Goal: Transaction & Acquisition: Purchase product/service

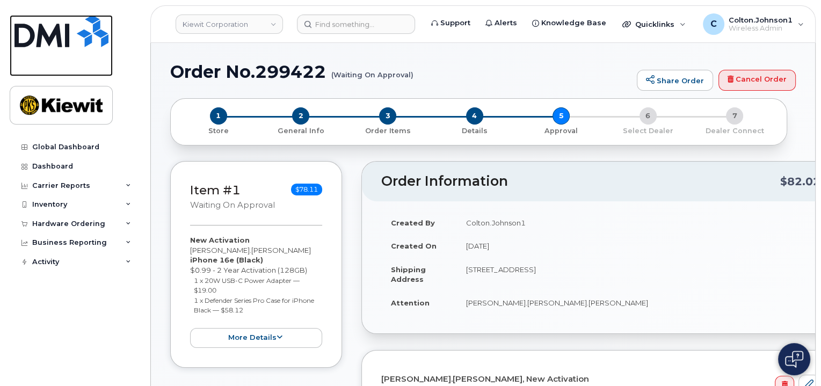
click at [49, 34] on img at bounding box center [61, 31] width 94 height 32
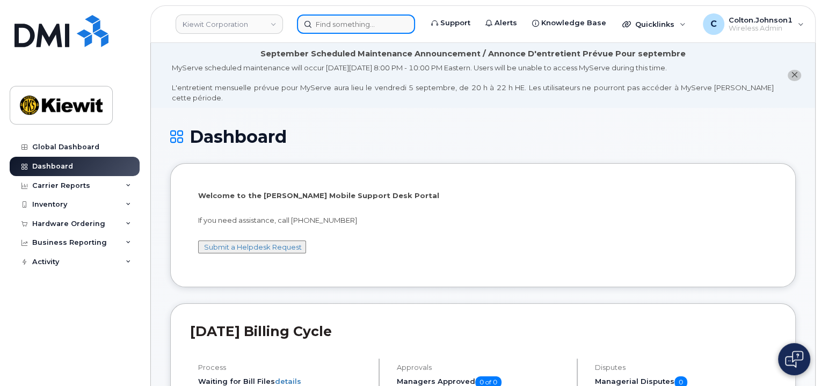
click at [367, 25] on input at bounding box center [356, 23] width 118 height 19
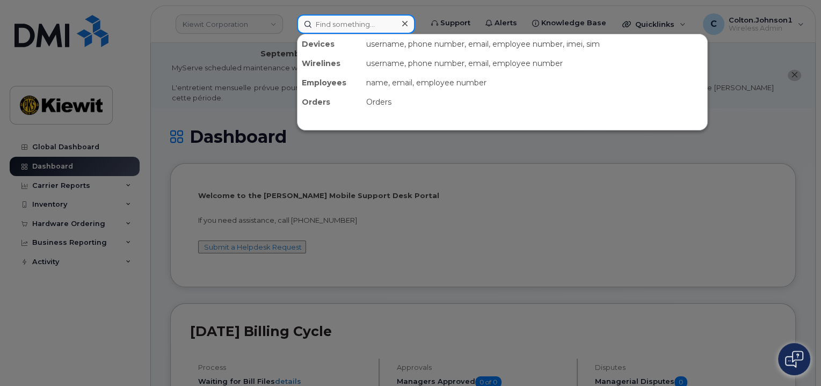
paste input "299241"
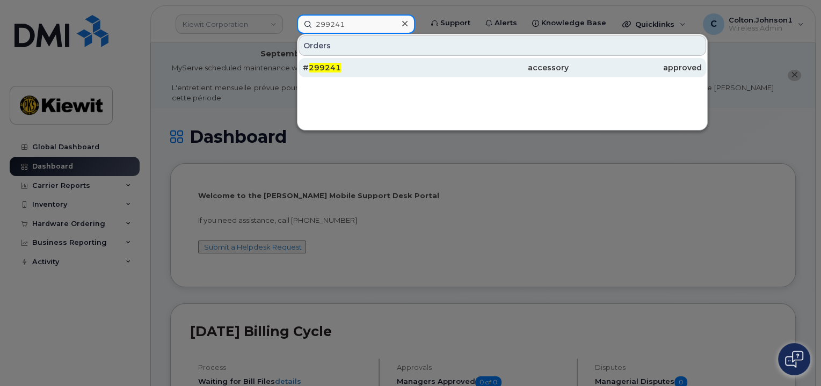
type input "299241"
click at [455, 72] on div "accessory" at bounding box center [502, 67] width 133 height 19
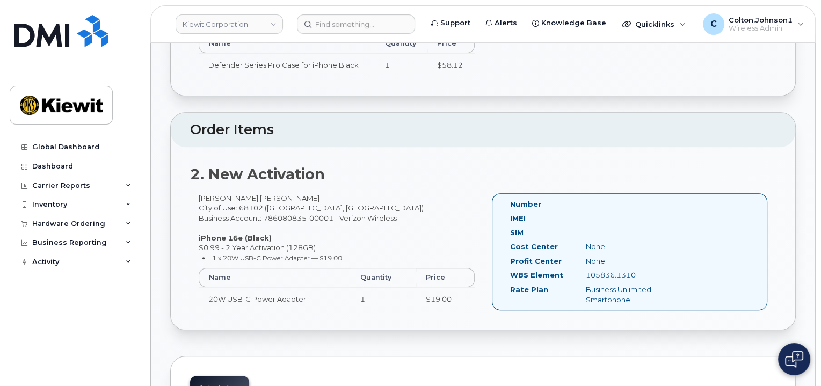
scroll to position [483, 0]
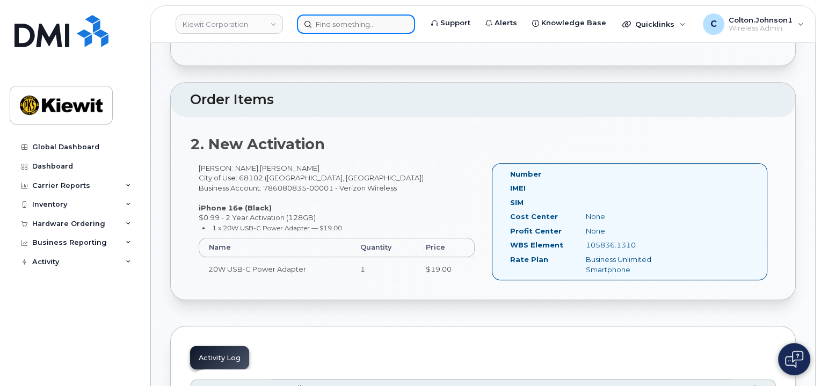
click at [348, 25] on input at bounding box center [356, 23] width 118 height 19
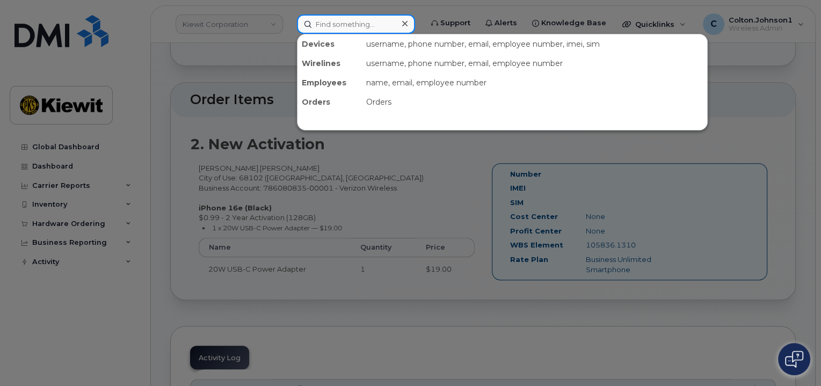
paste input "299417"
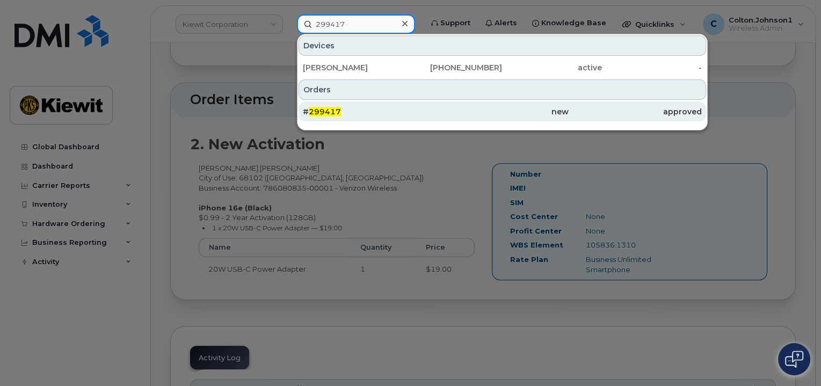
type input "299417"
click at [385, 113] on div "# 299417" at bounding box center [369, 111] width 133 height 11
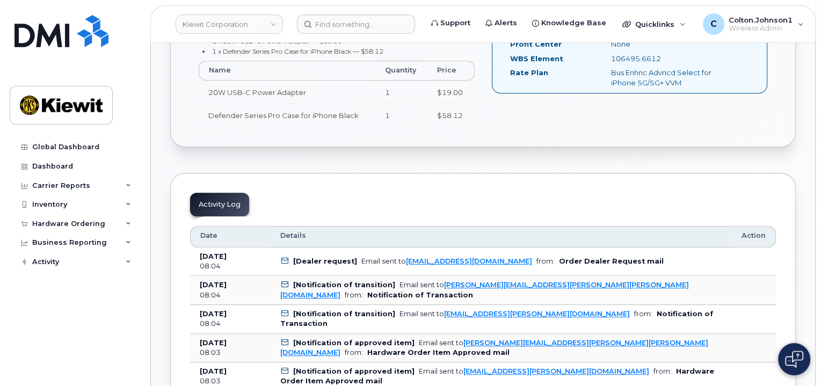
scroll to position [483, 0]
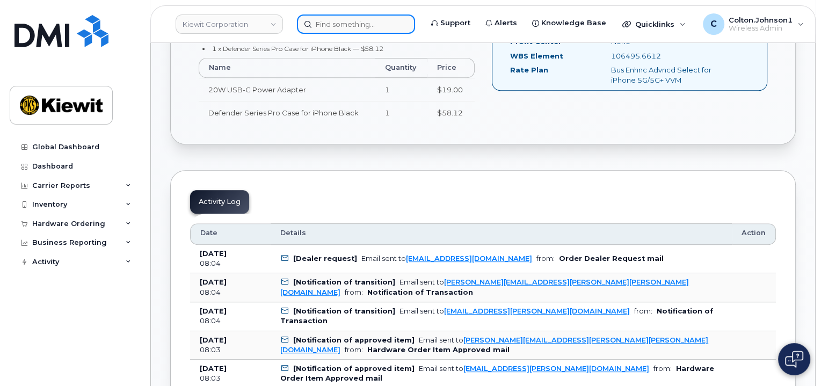
click at [350, 30] on input at bounding box center [356, 23] width 118 height 19
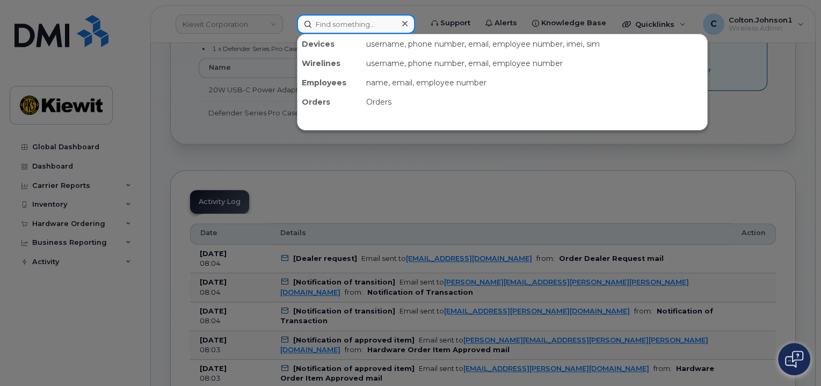
paste input "299422"
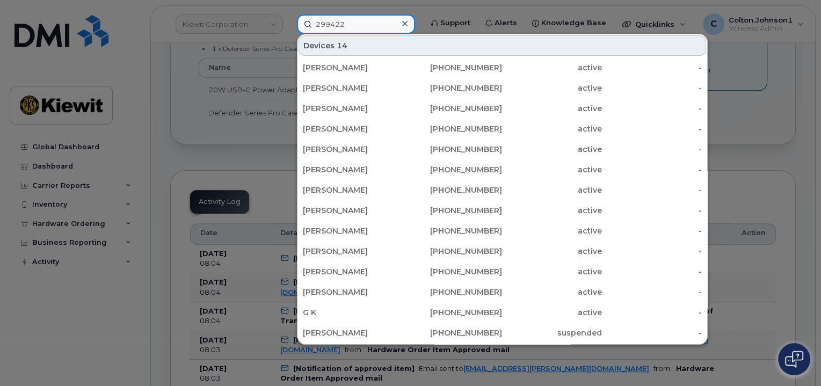
type input "299422"
click at [397, 19] on div at bounding box center [405, 24] width 16 height 16
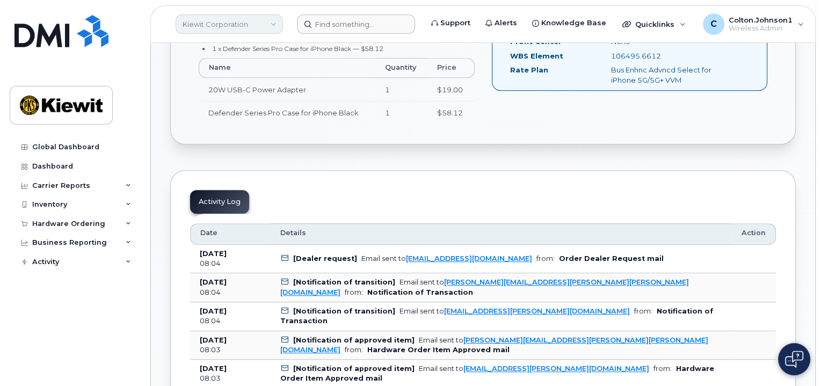
click at [247, 19] on link "Kiewit Corporation" at bounding box center [229, 23] width 107 height 19
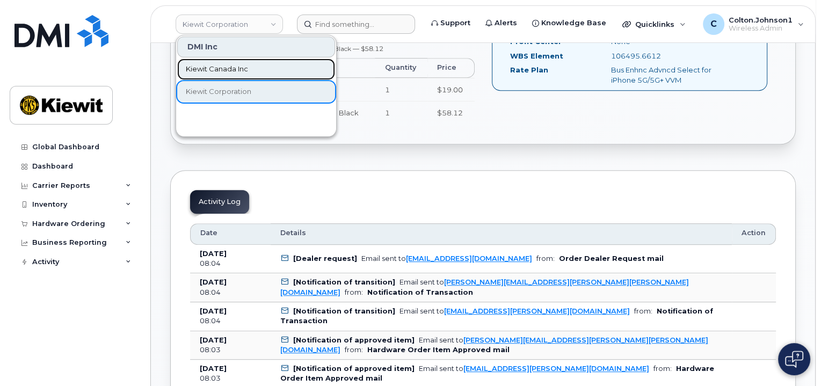
click at [236, 71] on span "Kiewit Canada Inc" at bounding box center [217, 69] width 62 height 11
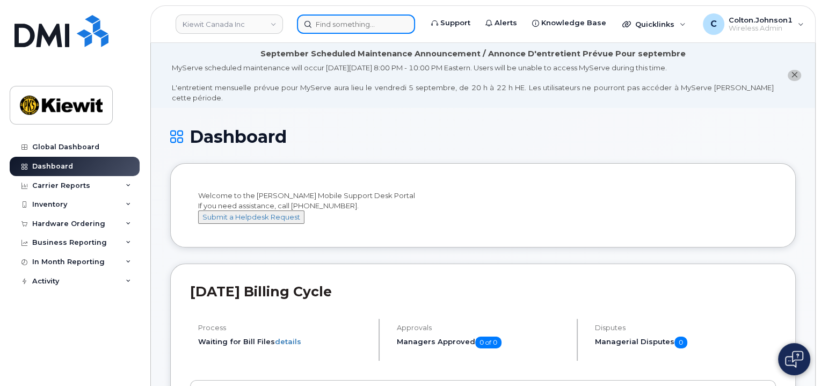
click at [332, 20] on input at bounding box center [356, 23] width 118 height 19
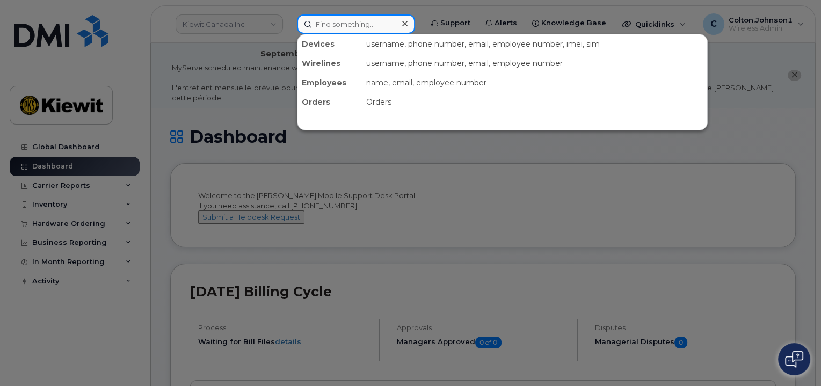
paste input "299422"
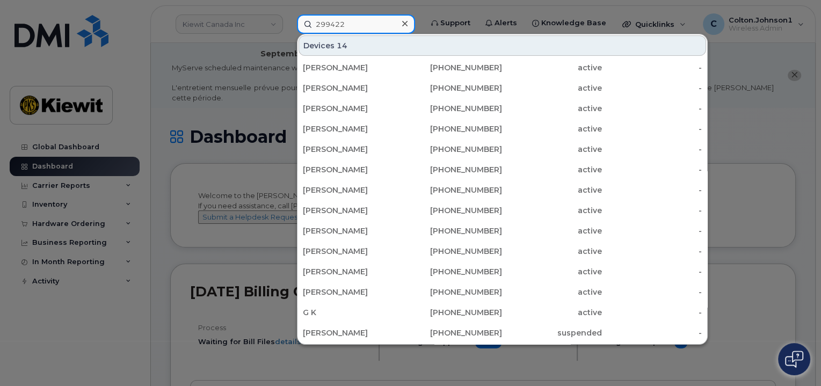
type input "299422"
click at [262, 28] on div at bounding box center [410, 193] width 821 height 386
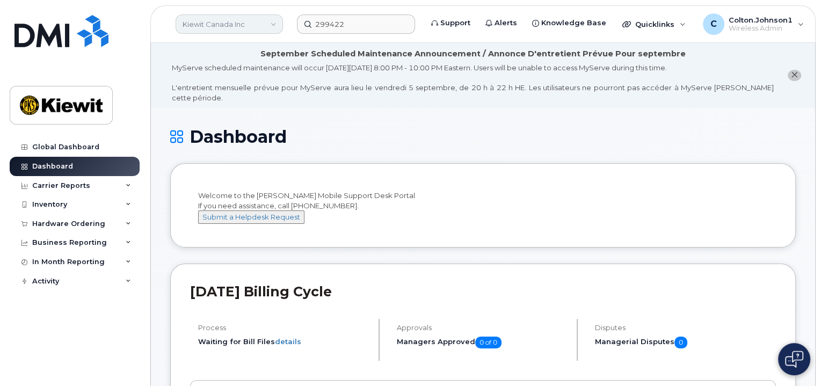
click at [253, 25] on link "Kiewit Canada Inc" at bounding box center [229, 23] width 107 height 19
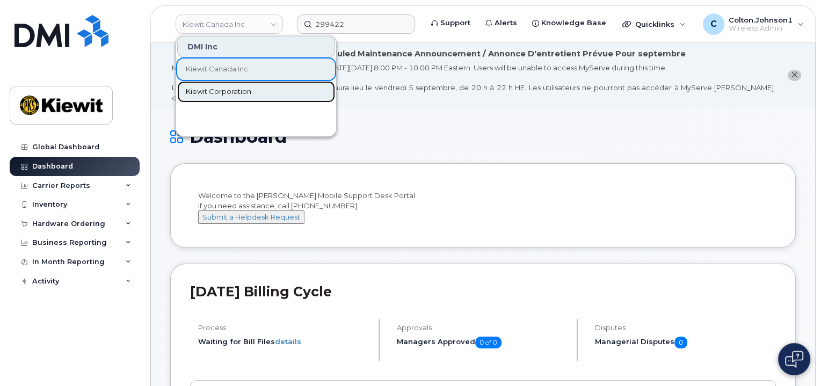
click at [234, 96] on link "Kiewit Corporation" at bounding box center [256, 91] width 158 height 21
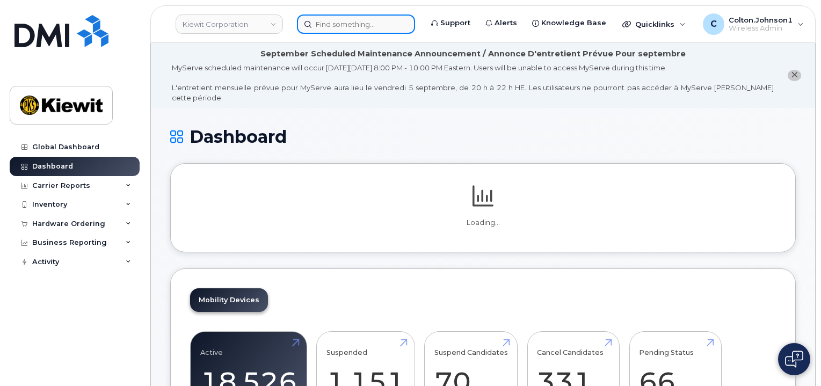
click at [348, 28] on input at bounding box center [356, 23] width 118 height 19
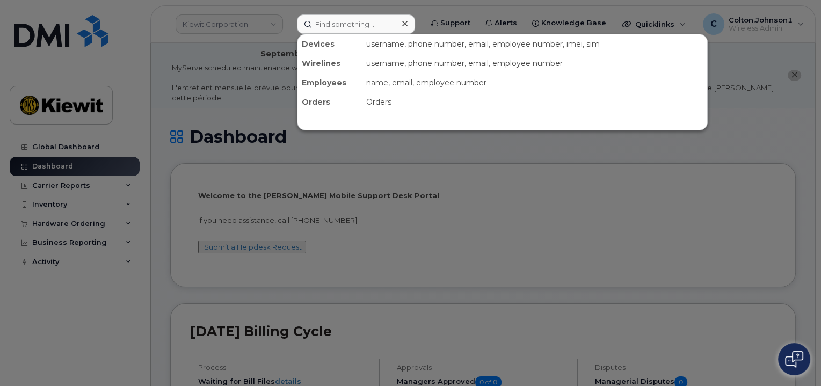
click at [373, 103] on div "Orders" at bounding box center [534, 101] width 345 height 19
click at [375, 25] on input at bounding box center [356, 23] width 118 height 19
paste input "299422"
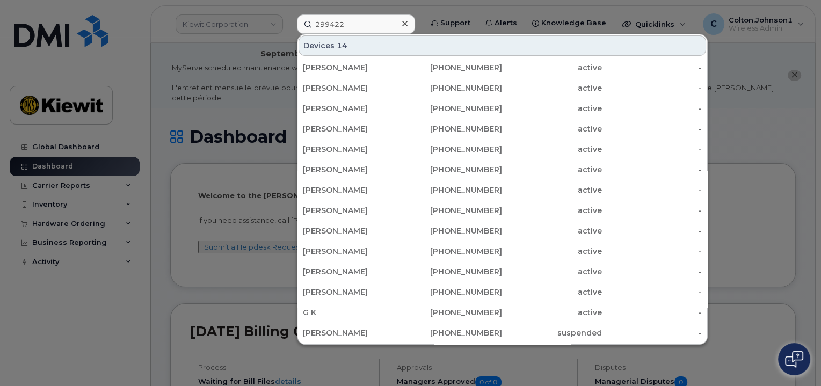
click at [246, 40] on div at bounding box center [410, 193] width 821 height 386
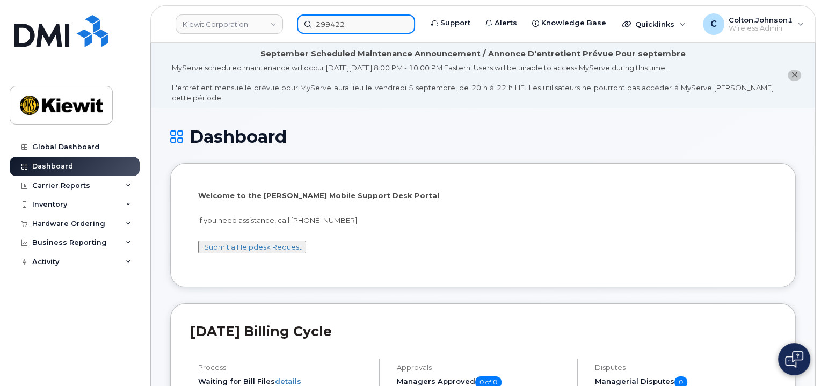
click at [366, 27] on input "299422" at bounding box center [356, 23] width 118 height 19
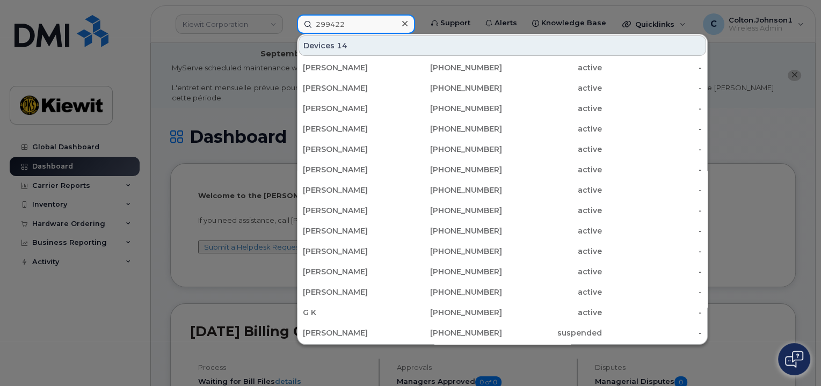
drag, startPoint x: 372, startPoint y: 24, endPoint x: 269, endPoint y: 24, distance: 102.5
click at [288, 24] on div "299422 Devices 14 SARAH BUMGARDNER 913-909-0179 active - CHRISTOPHER JACOBS 360…" at bounding box center [355, 23] width 135 height 19
paste input "Lisa.Schnider"
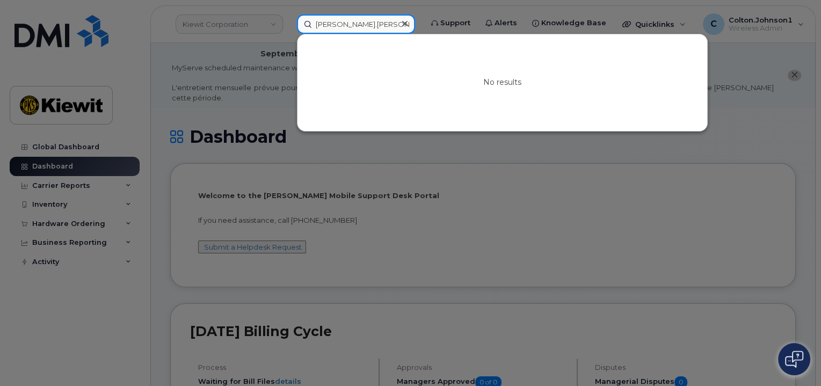
click at [332, 20] on input "Lisa.Schnider" at bounding box center [356, 23] width 118 height 19
click at [331, 25] on input "Lisa.Schnider" at bounding box center [356, 23] width 118 height 19
type input "Lisa Schnider"
click at [410, 17] on div at bounding box center [405, 24] width 16 height 16
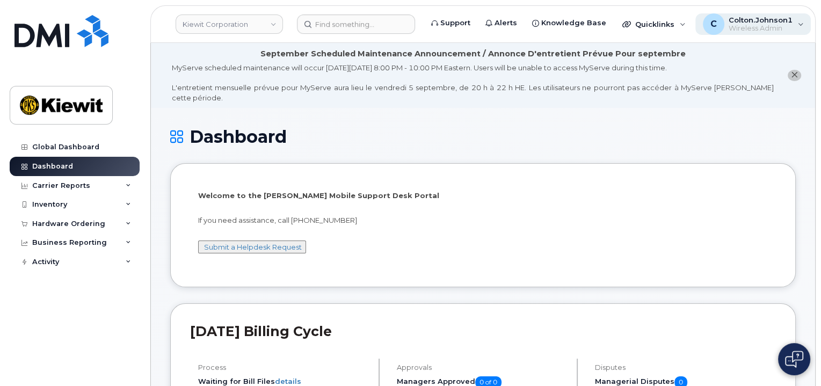
click at [791, 20] on div "C Colton.Johnson1 Wireless Admin" at bounding box center [753, 23] width 116 height 21
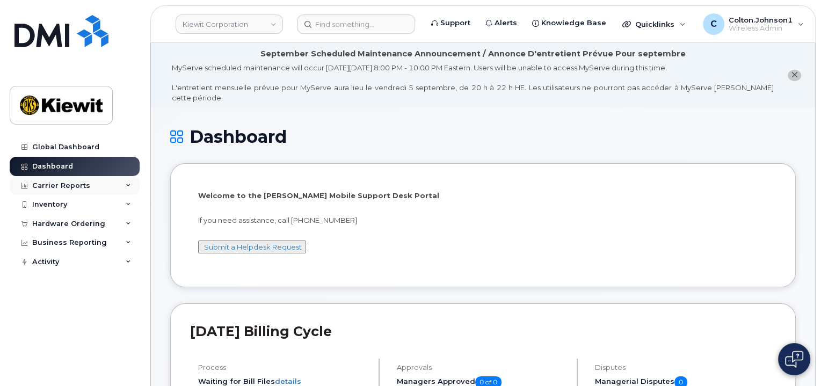
click at [127, 185] on icon at bounding box center [128, 185] width 5 height 5
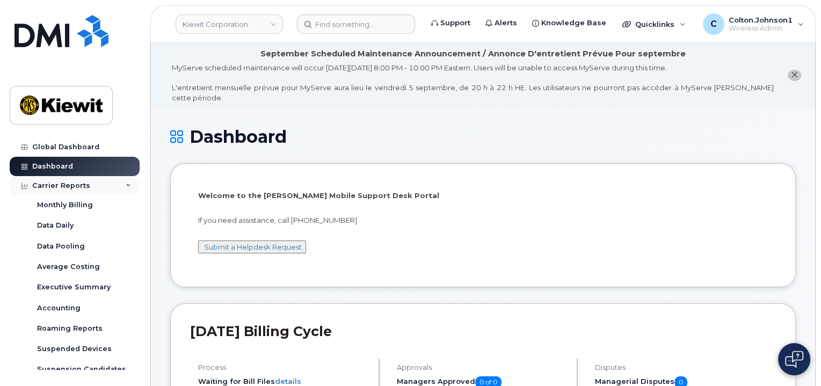
click at [127, 185] on icon at bounding box center [128, 185] width 5 height 5
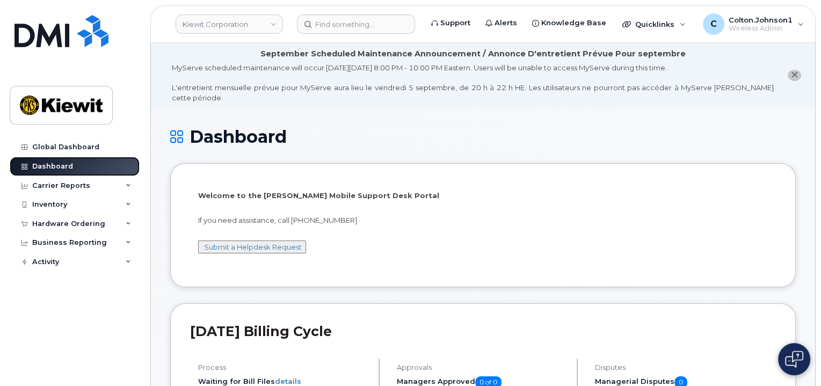
click at [111, 166] on link "Dashboard" at bounding box center [75, 166] width 130 height 19
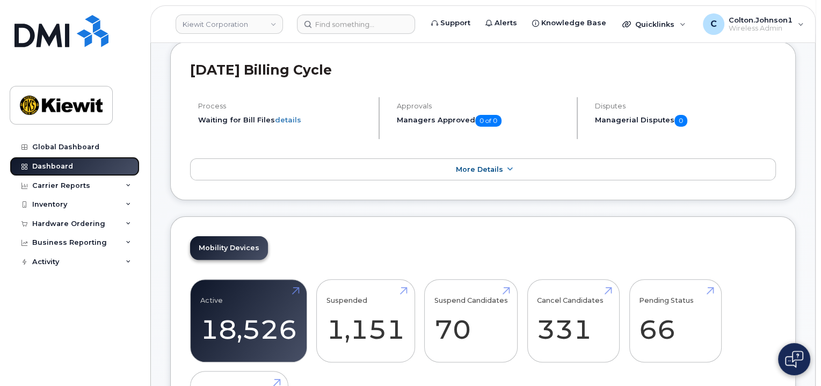
scroll to position [268, 0]
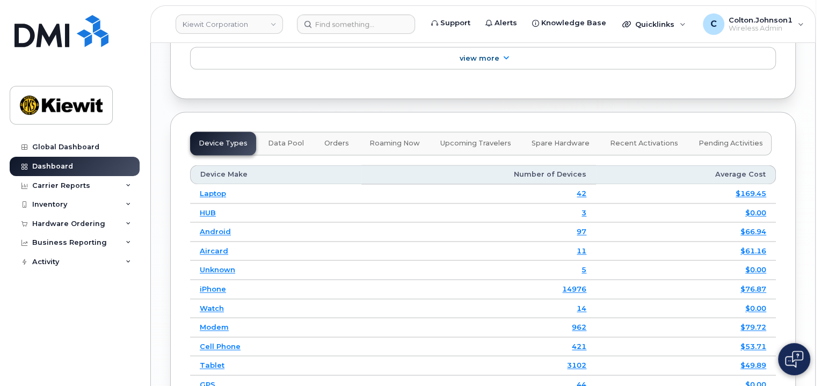
scroll to position [1664, 0]
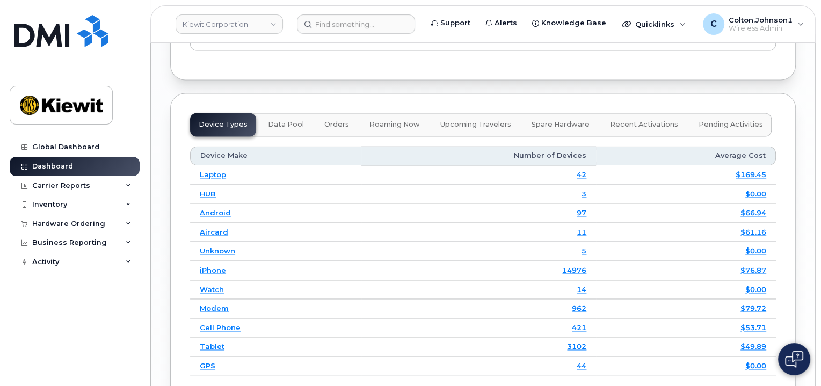
click at [702, 113] on button "Pending Activities" at bounding box center [731, 125] width 82 height 24
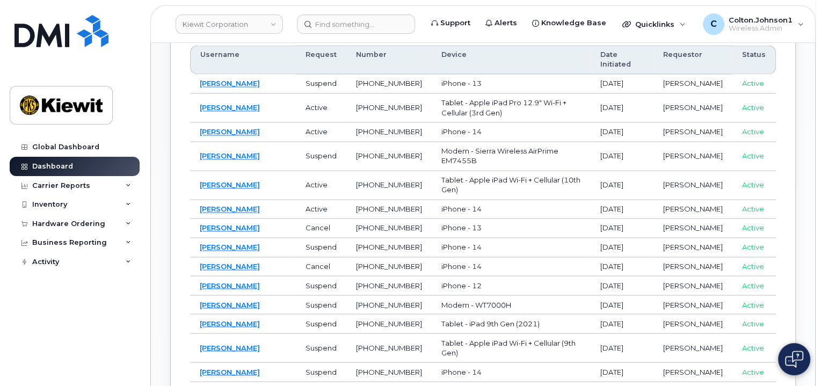
scroll to position [1825, 0]
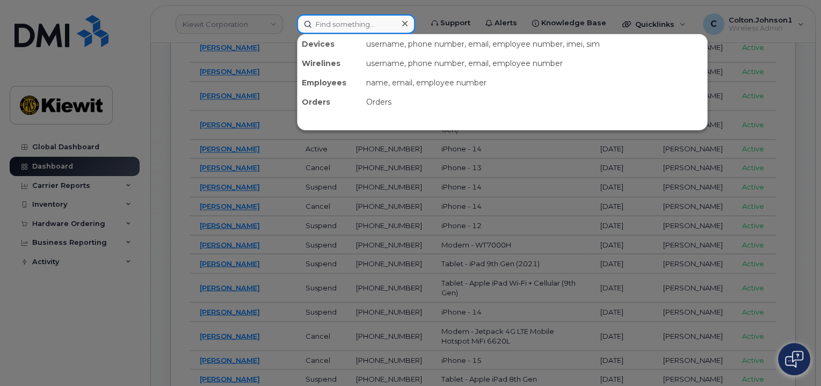
click at [364, 25] on input at bounding box center [356, 23] width 118 height 19
paste input "299416"
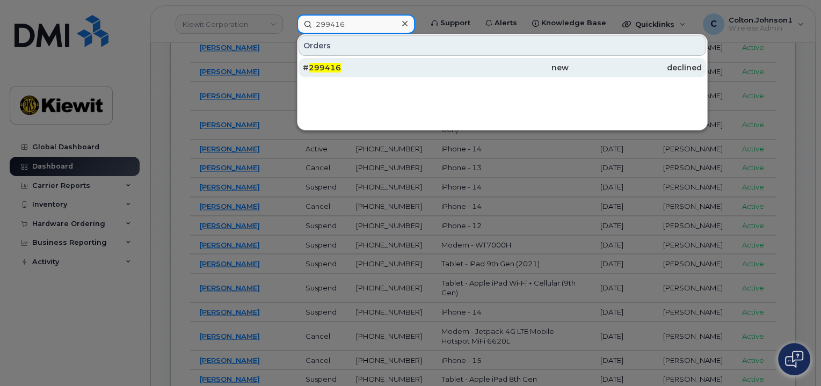
type input "299416"
click at [363, 61] on div "# 299416" at bounding box center [369, 67] width 133 height 19
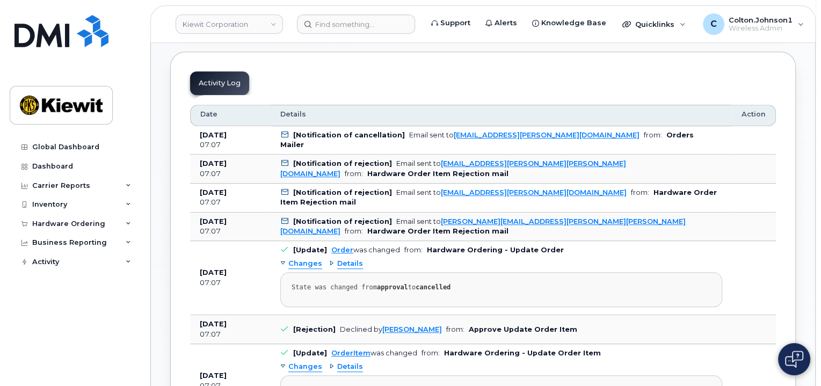
scroll to position [698, 0]
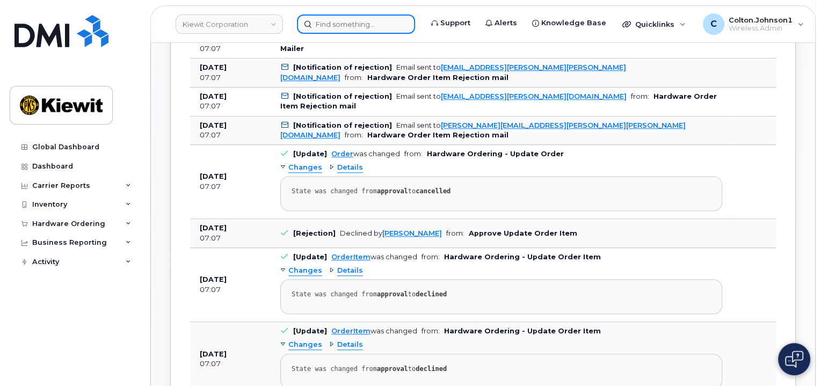
click at [358, 21] on input at bounding box center [356, 23] width 118 height 19
paste input "299420"
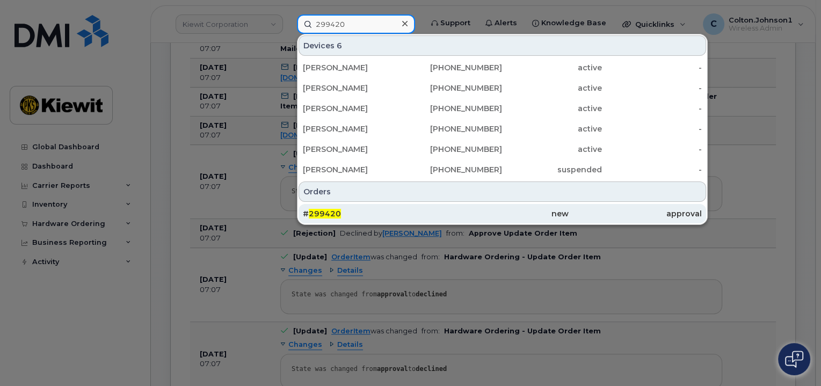
type input "299420"
click at [399, 210] on div "# 299420" at bounding box center [369, 213] width 133 height 11
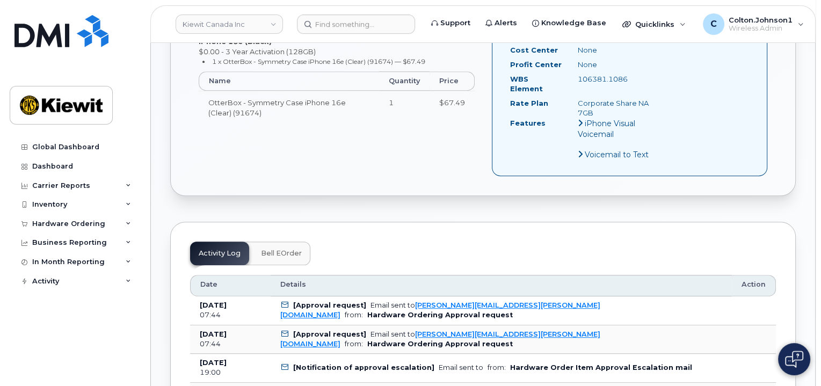
scroll to position [537, 0]
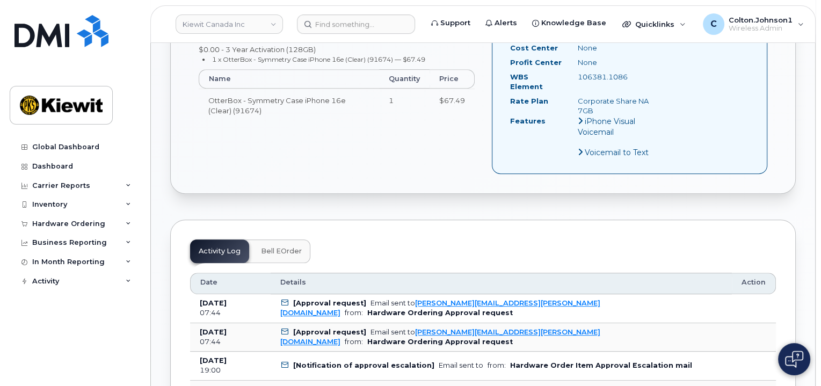
click at [370, 148] on div "[PERSON_NAME].[PERSON_NAME] City of Use: [GEOGRAPHIC_DATA], [GEOGRAPHIC_DATA] B…" at bounding box center [483, 89] width 586 height 189
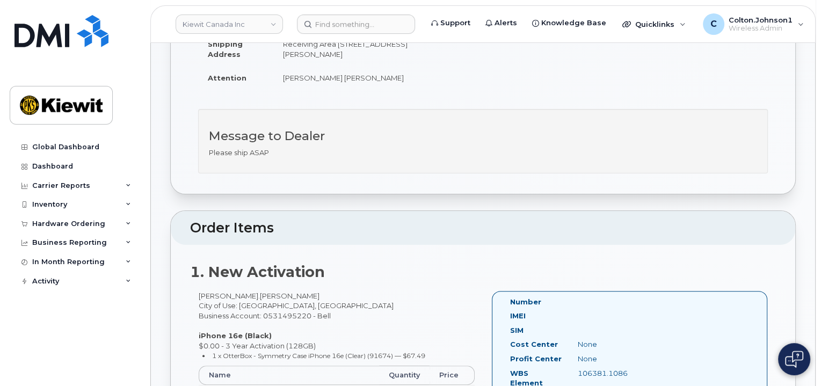
scroll to position [215, 0]
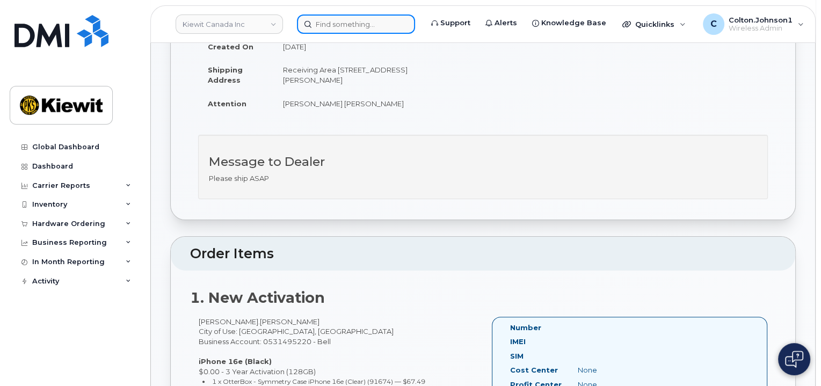
click at [373, 25] on input at bounding box center [356, 23] width 118 height 19
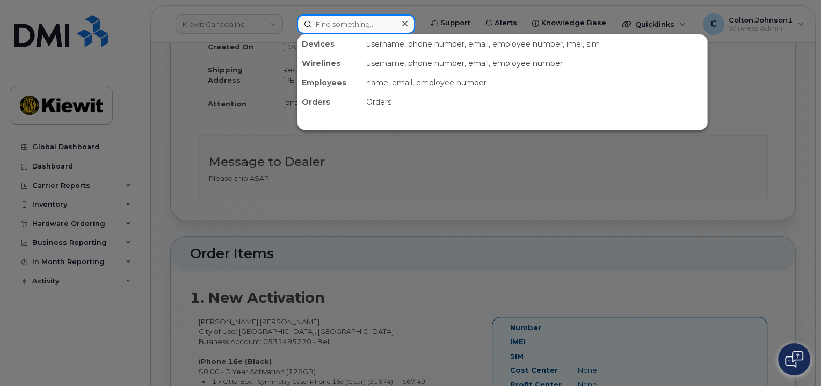
paste input "299416"
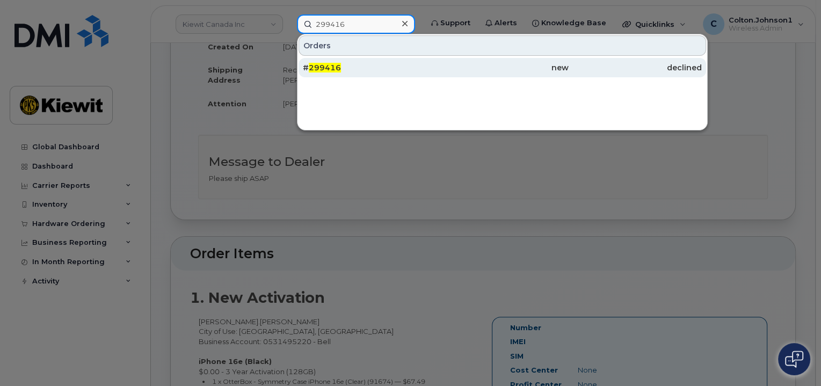
type input "299416"
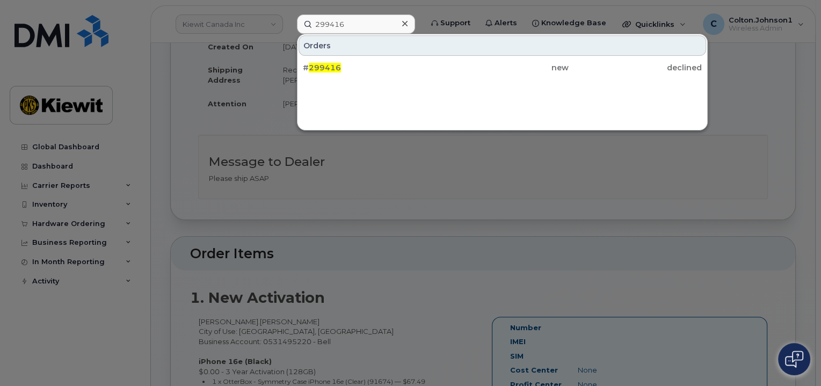
drag, startPoint x: 402, startPoint y: 61, endPoint x: 345, endPoint y: 341, distance: 285.9
click at [436, 60] on div "# 299416" at bounding box center [502, 67] width 133 height 19
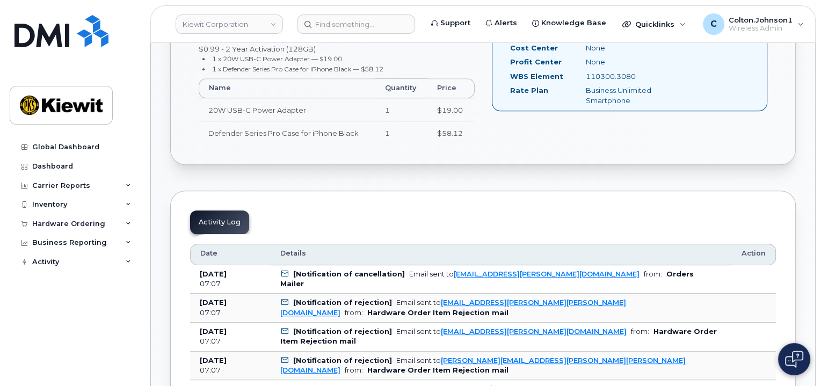
scroll to position [483, 0]
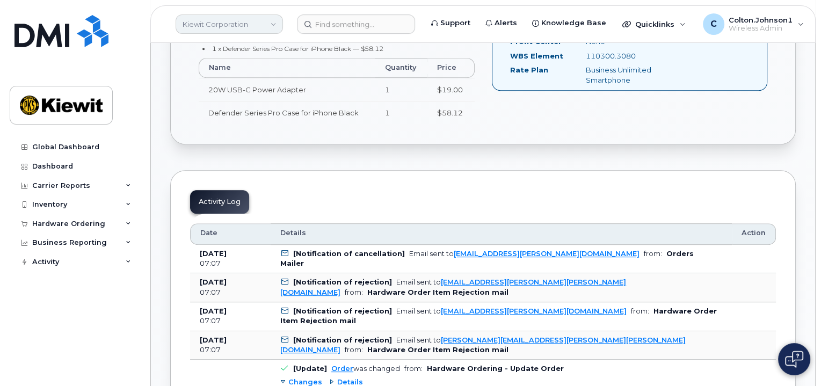
click at [240, 9] on header "[PERSON_NAME] Corporation Support Alerts Knowledge Base Quicklinks Suspend / Ca…" at bounding box center [482, 24] width 665 height 38
click at [122, 224] on div "Hardware Ordering" at bounding box center [75, 223] width 130 height 19
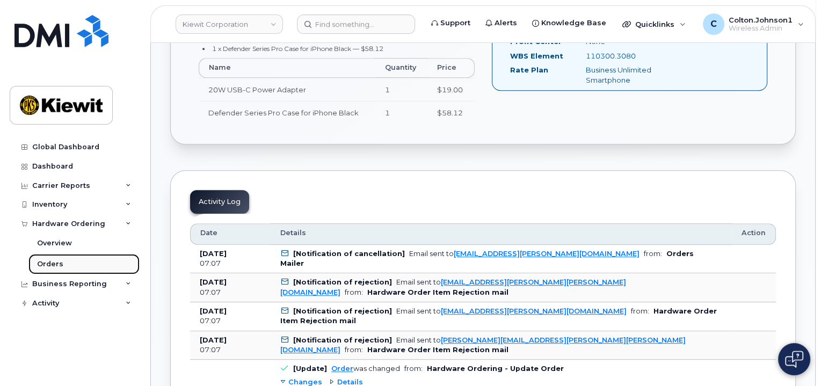
click at [54, 264] on div "Orders" at bounding box center [50, 264] width 26 height 10
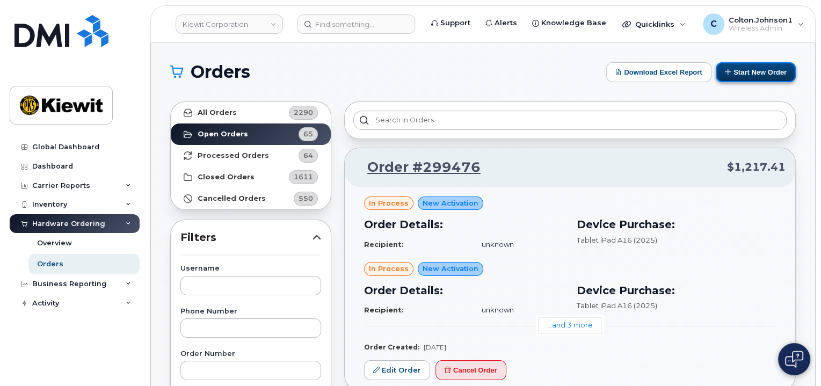
click at [751, 71] on button "Start New Order" at bounding box center [756, 72] width 80 height 20
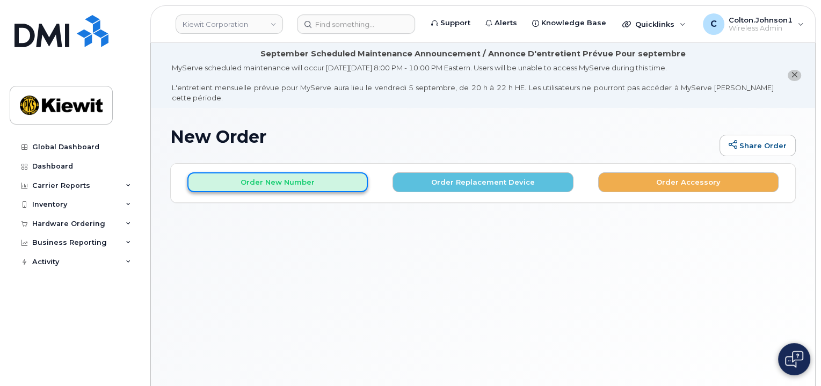
click at [220, 174] on button "Order New Number" at bounding box center [277, 182] width 180 height 20
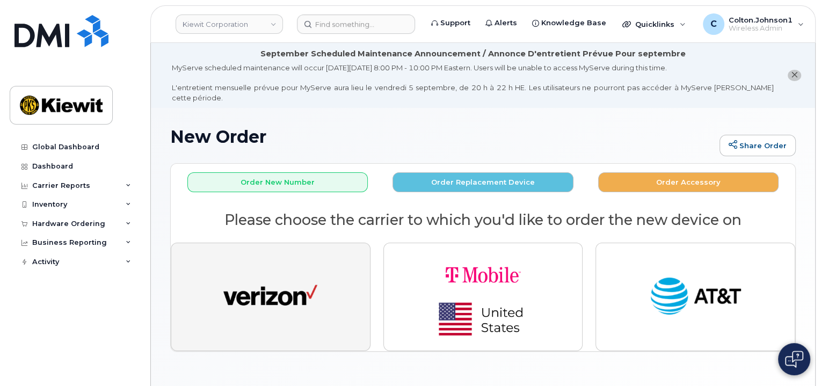
click at [250, 298] on img "button" at bounding box center [270, 297] width 94 height 48
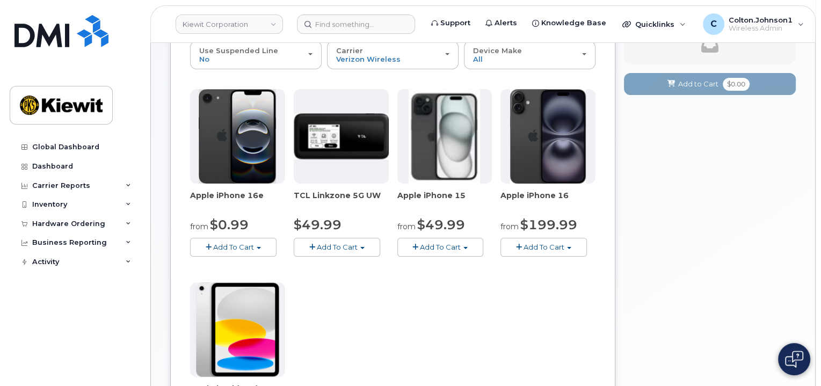
scroll to position [161, 0]
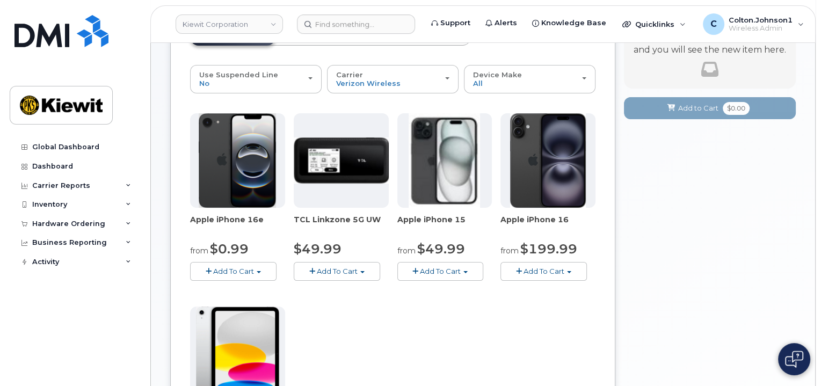
click at [453, 267] on span "Add To Cart" at bounding box center [440, 271] width 41 height 9
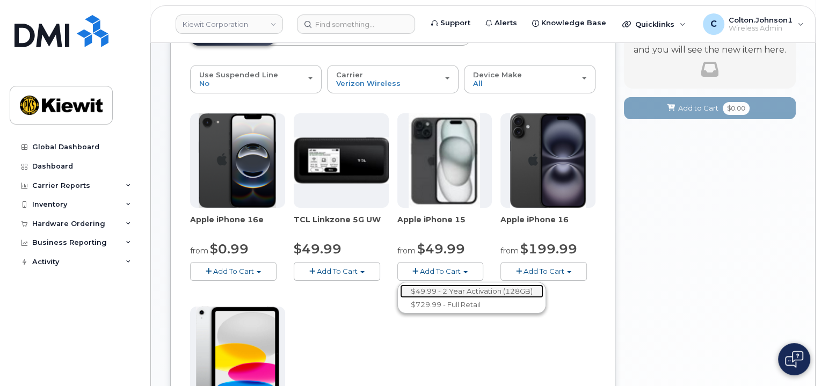
click at [455, 284] on link "$49.99 - 2 Year Activation (128GB)" at bounding box center [471, 290] width 143 height 13
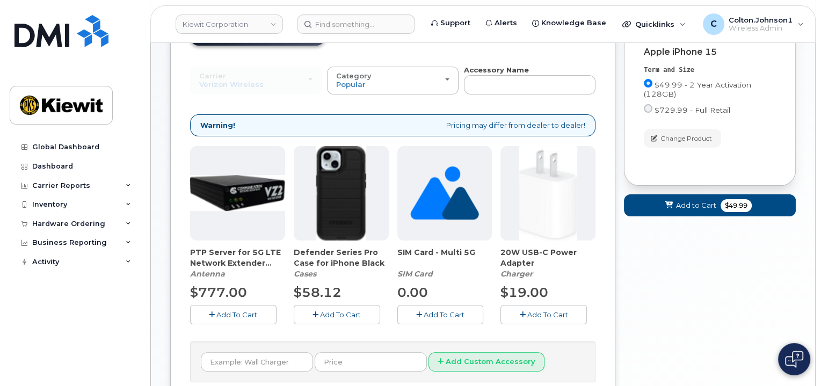
click at [527, 310] on span "Add To Cart" at bounding box center [547, 314] width 41 height 9
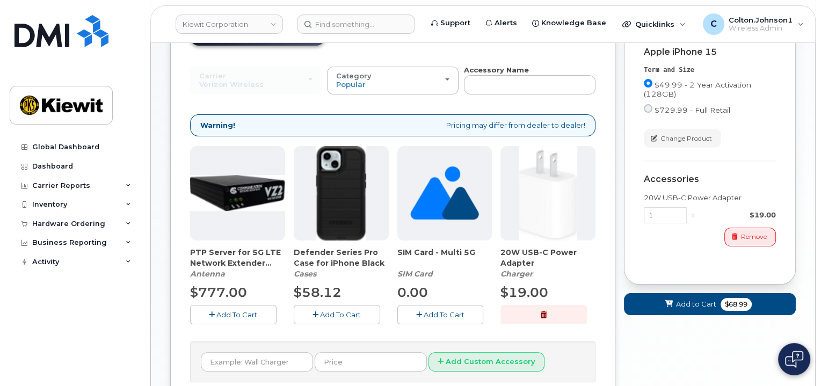
click at [323, 310] on span "Add To Cart" at bounding box center [340, 314] width 41 height 9
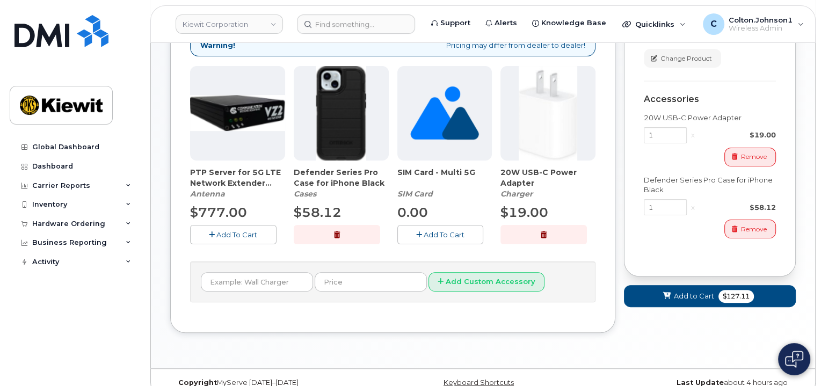
scroll to position [246, 0]
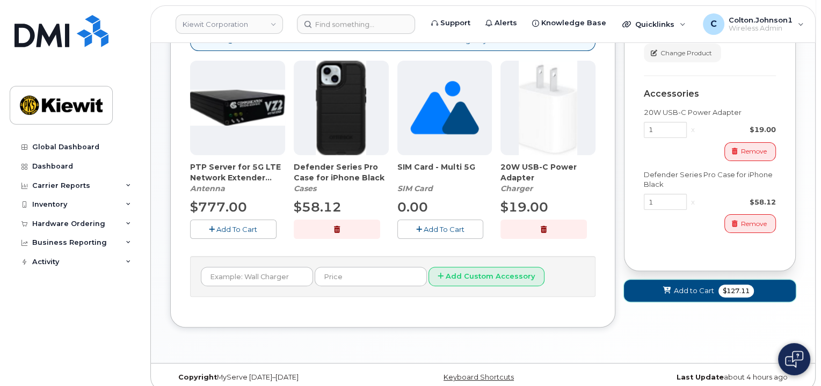
click at [707, 286] on span "Add to Cart" at bounding box center [694, 291] width 40 height 10
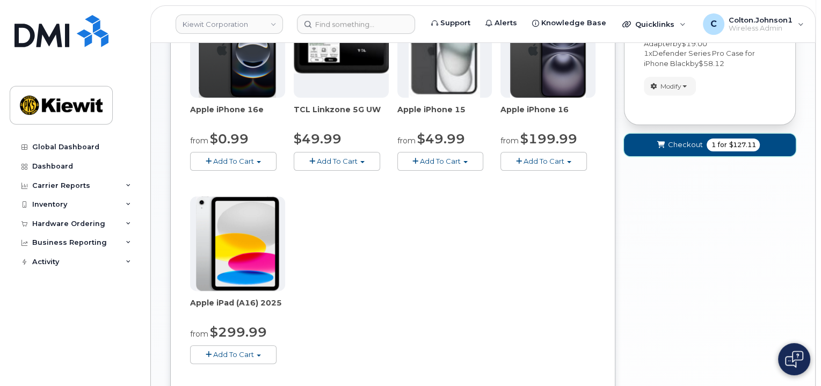
click at [680, 140] on span "Checkout" at bounding box center [684, 145] width 35 height 10
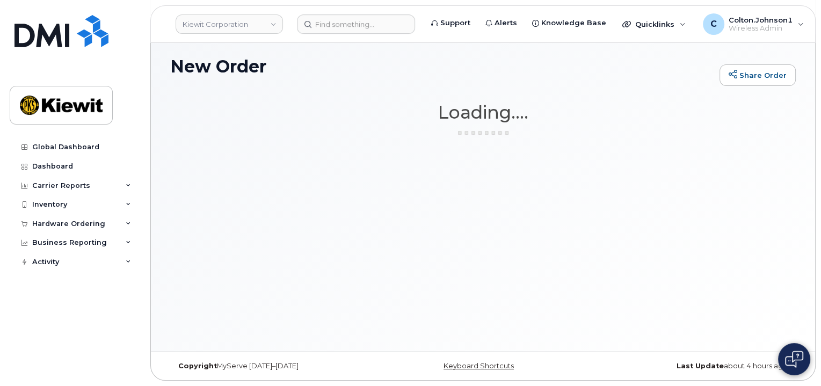
scroll to position [60, 0]
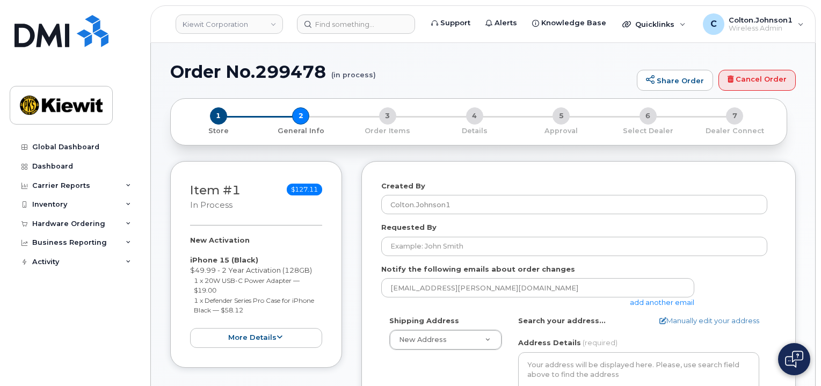
select select
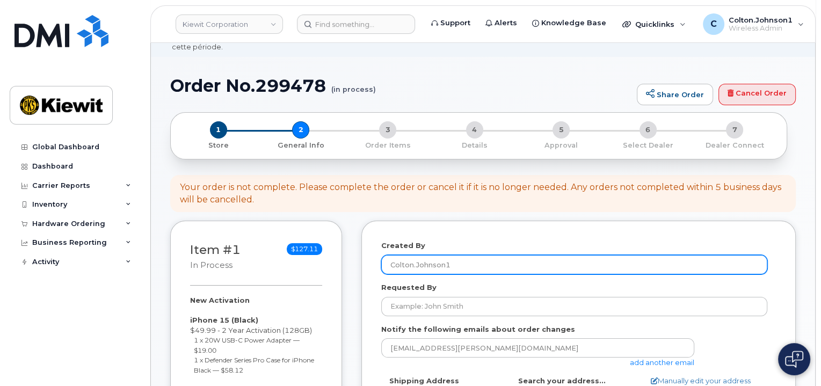
scroll to position [54, 0]
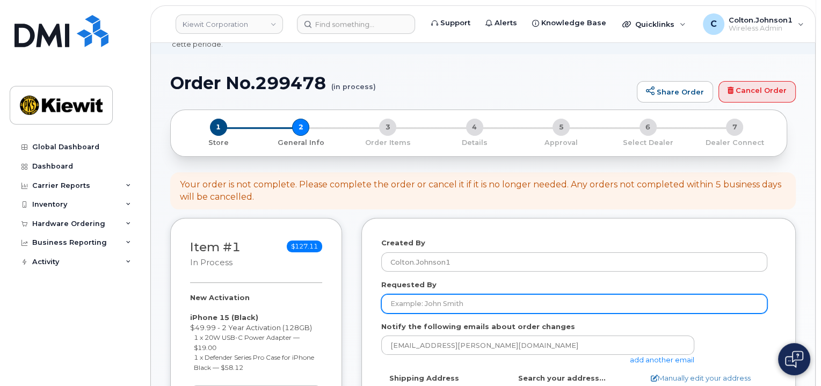
click at [464, 294] on input "Requested By" at bounding box center [574, 303] width 386 height 19
click at [478, 299] on input "Requested By" at bounding box center [574, 303] width 386 height 19
type input "v"
paste input "[PERSON_NAME].[PERSON_NAME]"
type input "[PERSON_NAME].[PERSON_NAME]"
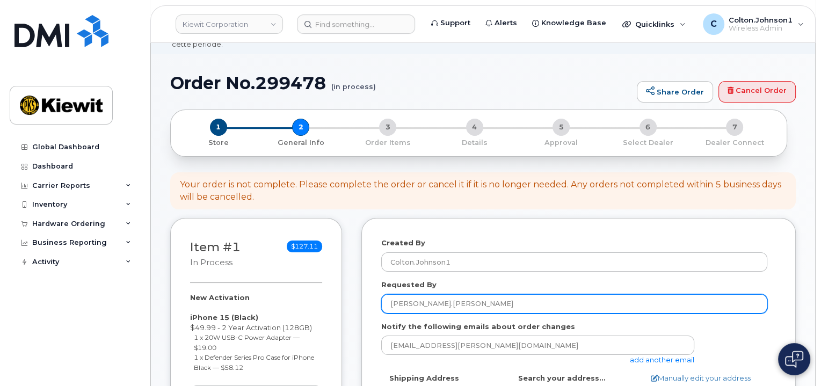
drag, startPoint x: 412, startPoint y: 298, endPoint x: 377, endPoint y: 297, distance: 34.9
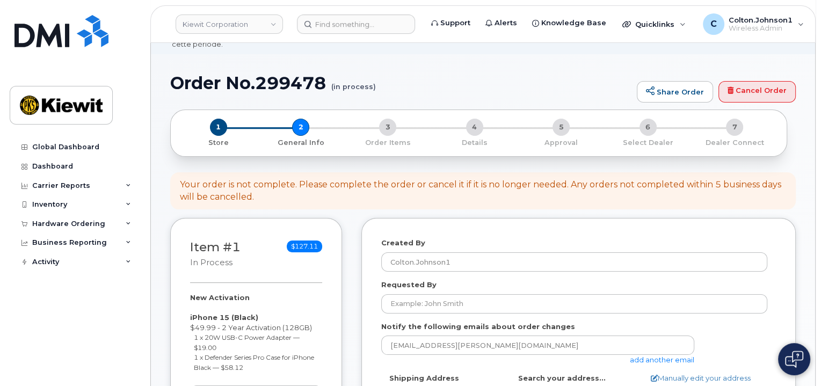
click at [668, 355] on link "add another email" at bounding box center [662, 359] width 64 height 9
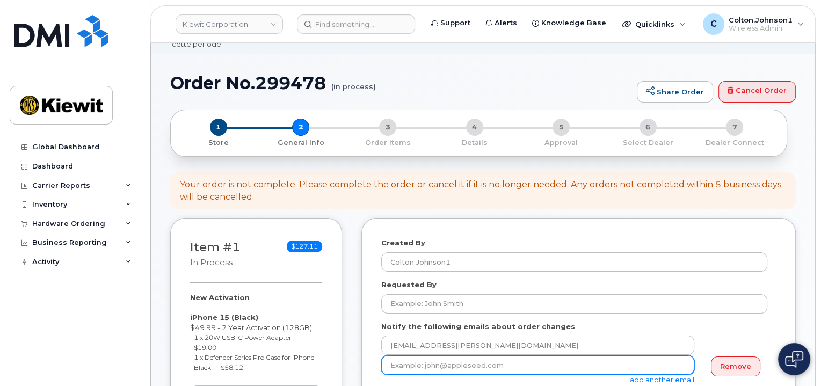
click at [468, 356] on input "email" at bounding box center [537, 364] width 313 height 19
paste input "[PERSON_NAME].[PERSON_NAME]"
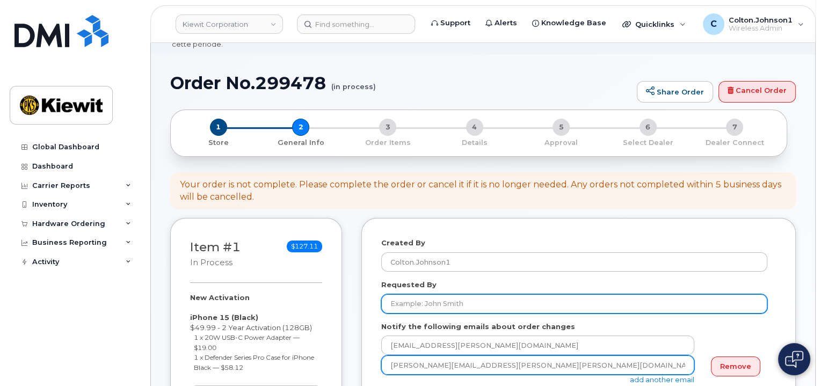
type input "[PERSON_NAME][EMAIL_ADDRESS][PERSON_NAME][PERSON_NAME][DOMAIN_NAME]"
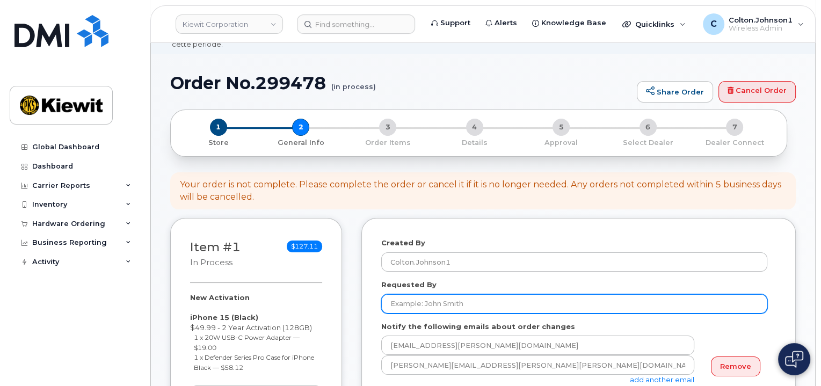
click at [699, 301] on input "Requested By" at bounding box center [574, 303] width 386 height 19
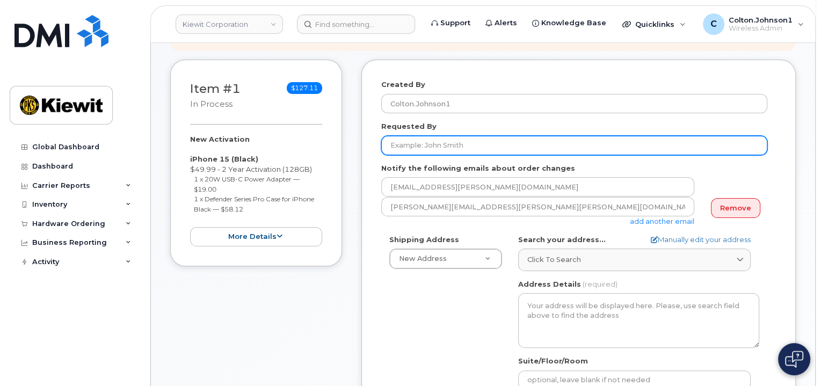
scroll to position [215, 0]
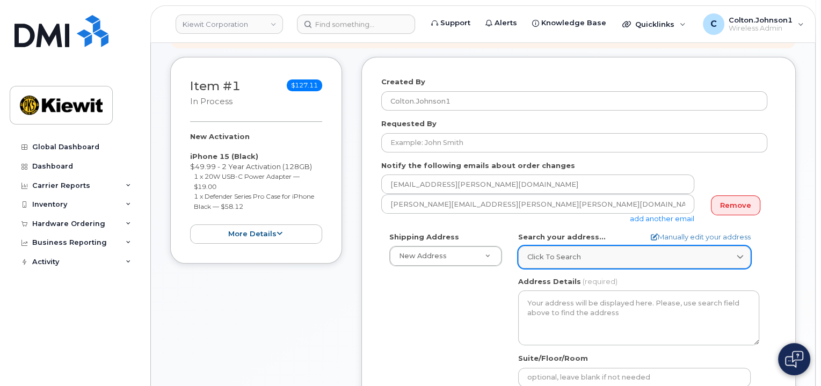
click at [639, 252] on div "Click to search" at bounding box center [634, 257] width 214 height 10
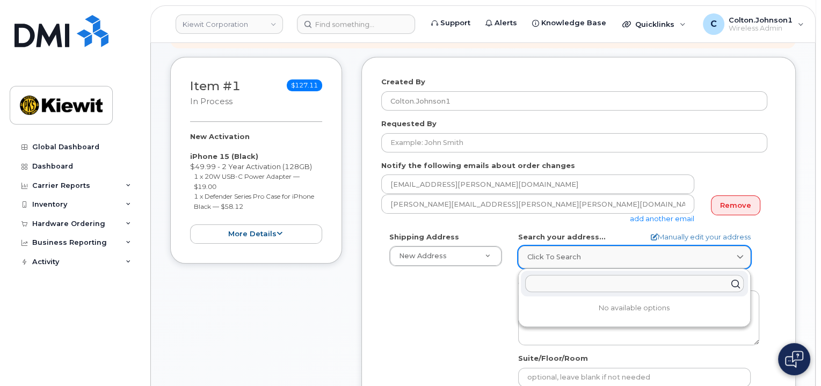
paste input "[STREET_ADDRESS]"
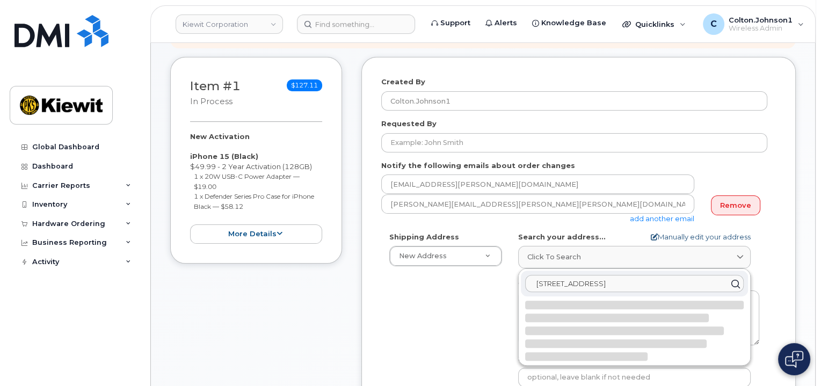
type input "585 N. Dairy Ashford Rd."
click at [698, 232] on link "Manually edit your address" at bounding box center [701, 237] width 100 height 10
select select
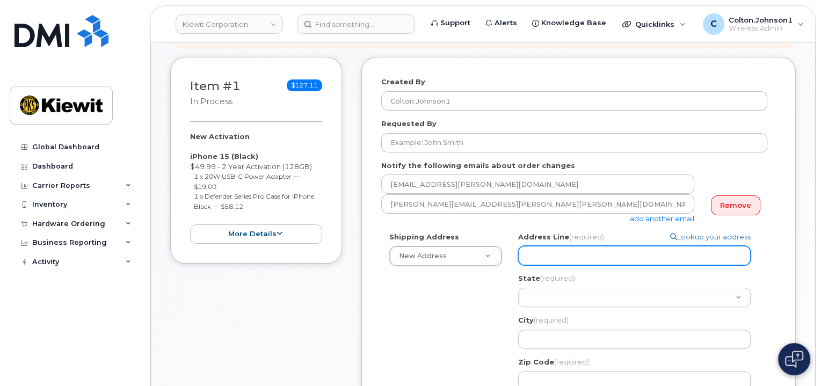
click at [640, 246] on input "Address Line (required)" at bounding box center [634, 255] width 232 height 19
paste input "585 N. Dairy Ashford Rd."
select select
type input "585 N. Dairy Ashford Rd."
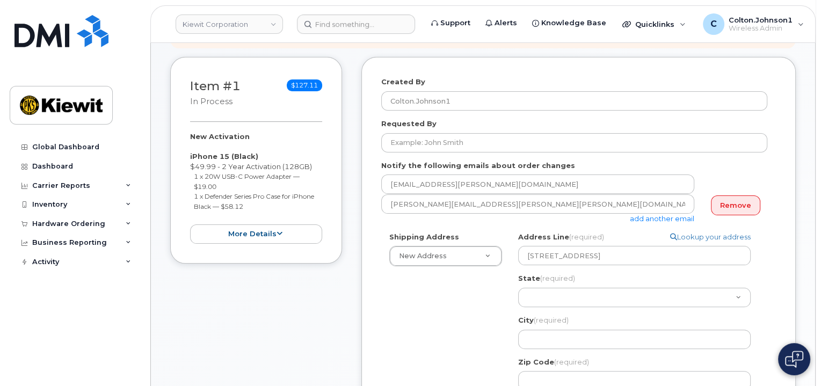
click at [752, 248] on div "Address Line (required) Lookup your address 585 N. Dairy Ashford Rd." at bounding box center [638, 249] width 241 height 34
click at [552, 288] on select "Alabama Alaska American Samoa Arizona Arkansas California Colorado Connecticut …" at bounding box center [634, 297] width 232 height 19
select select "UT"
click at [518, 288] on select "Alabama Alaska American Samoa Arizona Arkansas California Colorado Connecticut …" at bounding box center [634, 297] width 232 height 19
select select
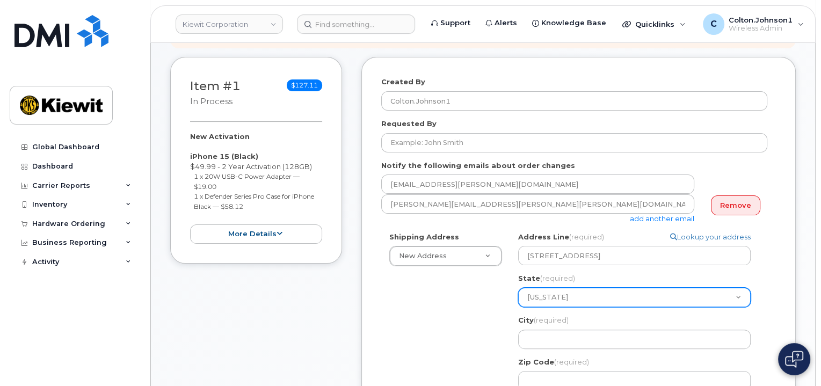
click at [592, 288] on select "Alabama Alaska American Samoa Arizona Arkansas California Colorado Connecticut …" at bounding box center [634, 297] width 232 height 19
select select "TX"
click at [518, 288] on select "Alabama Alaska American Samoa Arizona Arkansas California Colorado Connecticut …" at bounding box center [634, 297] width 232 height 19
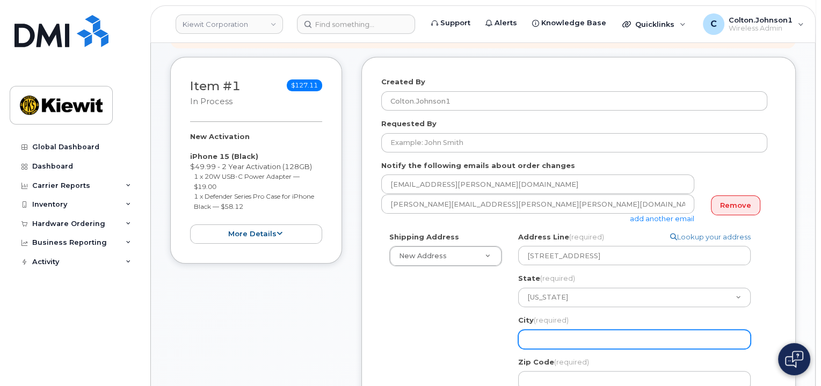
click at [555, 330] on input "City (required)" at bounding box center [634, 339] width 232 height 19
paste input "Houston"
select select
type input "Houston"
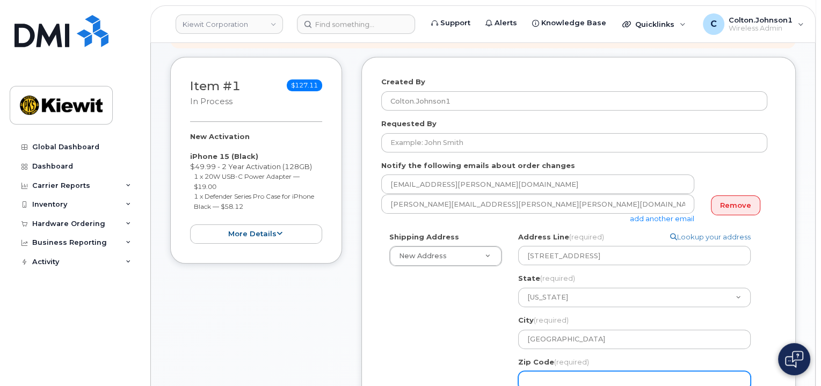
click at [601, 371] on input "Zip Code (required)" at bounding box center [634, 380] width 232 height 19
paste input "77079"
select select
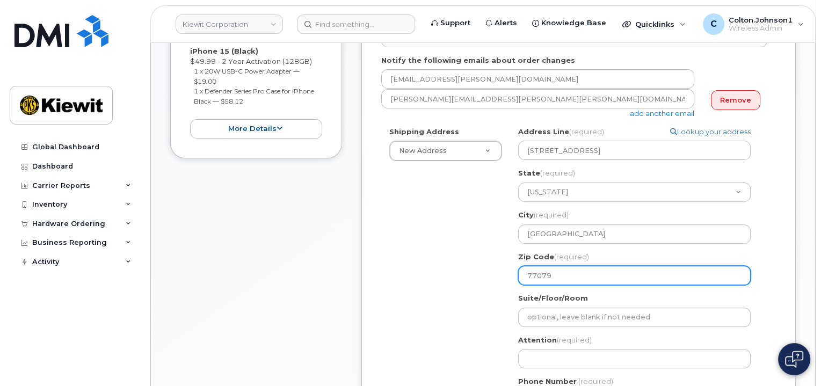
scroll to position [376, 0]
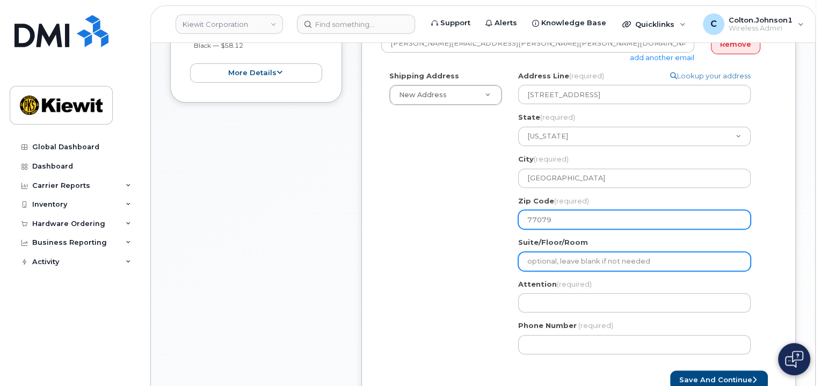
type input "77079"
click at [550, 252] on input "Suite/Floor/Room" at bounding box center [634, 261] width 232 height 19
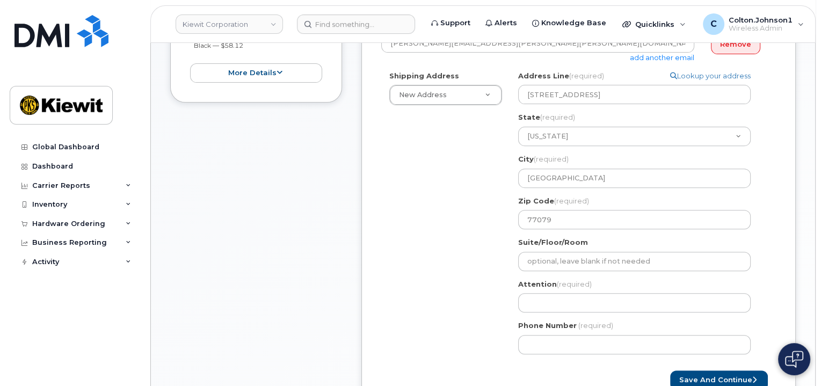
click at [535, 279] on label "Attention (required)" at bounding box center [555, 284] width 74 height 10
click at [537, 293] on input "Attention (required)" at bounding box center [634, 302] width 232 height 19
type input "[PERSON_NAME].Thomas1 [PERSON_NAME]"
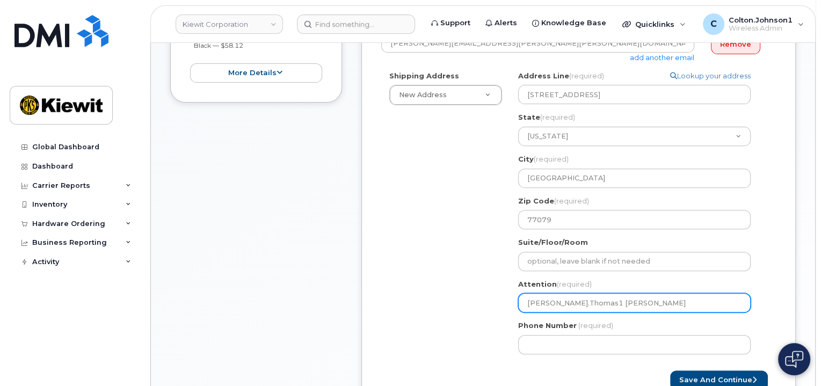
select select
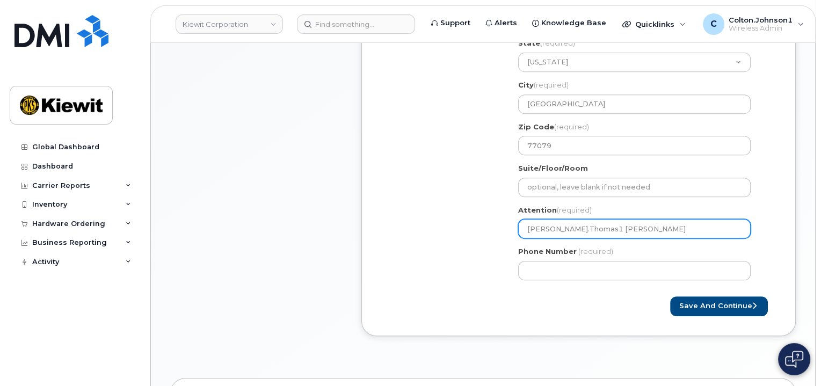
scroll to position [483, 0]
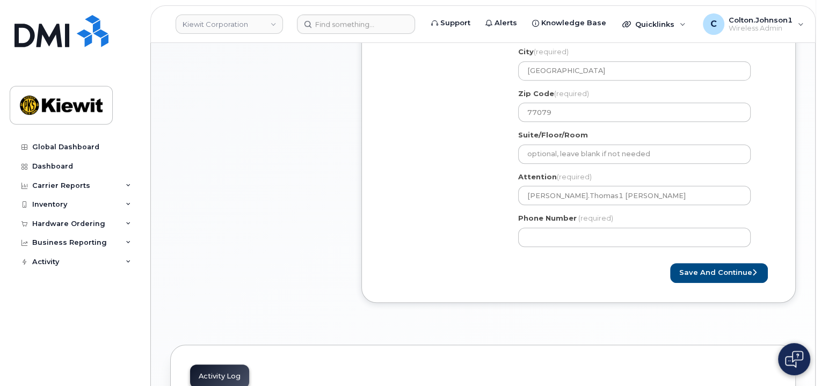
click at [568, 214] on div "Phone Number (required)" at bounding box center [638, 230] width 241 height 34
click at [569, 228] on input "Phone Number" at bounding box center [634, 237] width 232 height 19
type input "877772770"
select select
type input "8777727707"
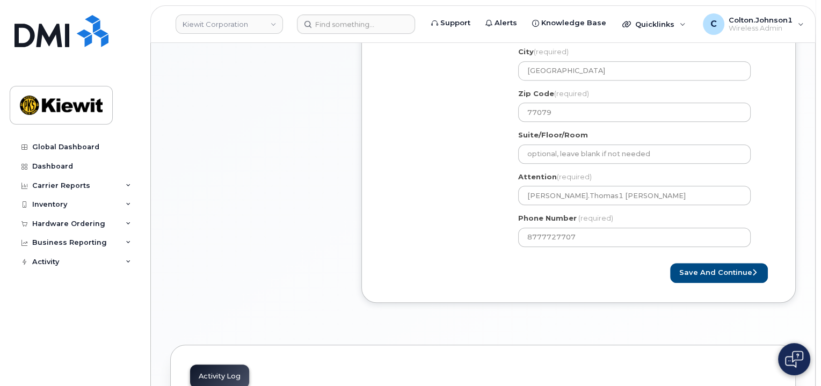
drag, startPoint x: 573, startPoint y: 247, endPoint x: 619, endPoint y: 248, distance: 46.7
click at [573, 247] on form "Created By Colton.Johnson1 Requested By Notify the following emails about order…" at bounding box center [578, 45] width 395 height 474
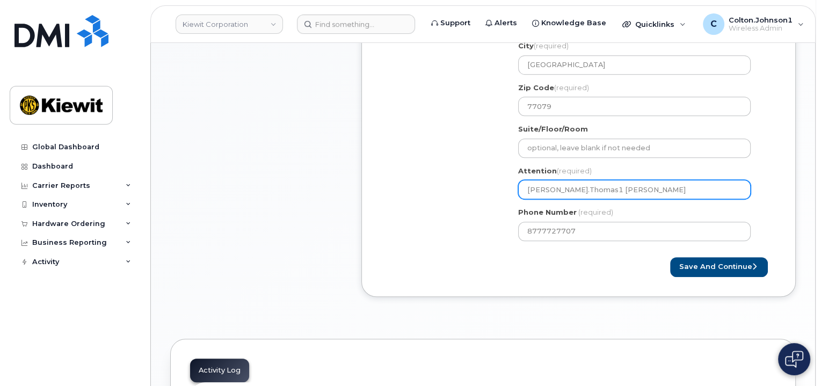
scroll to position [537, 0]
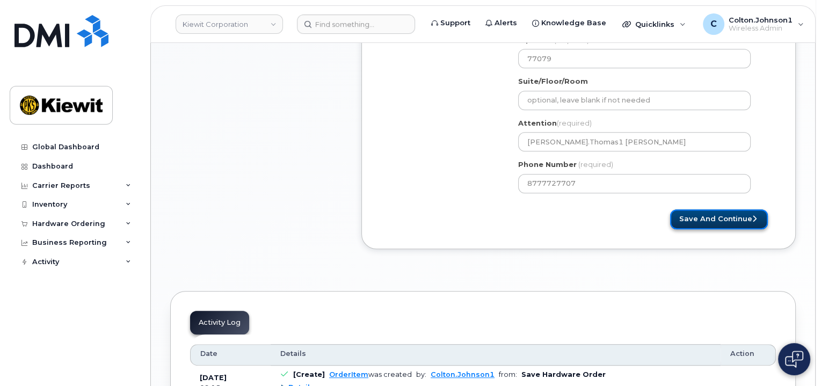
click at [735, 209] on button "Save and Continue" at bounding box center [719, 219] width 98 height 20
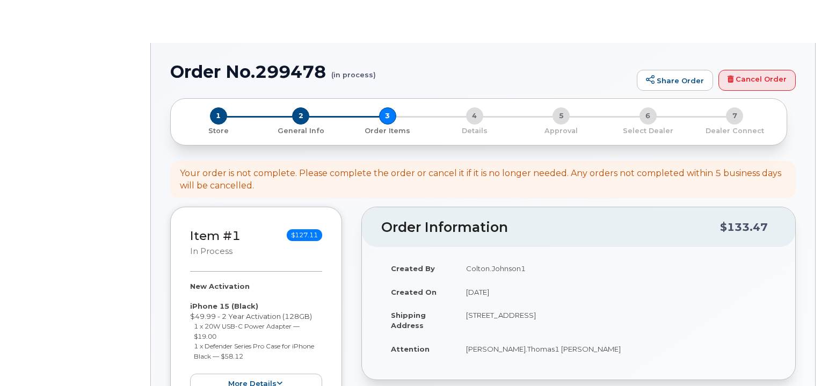
select select
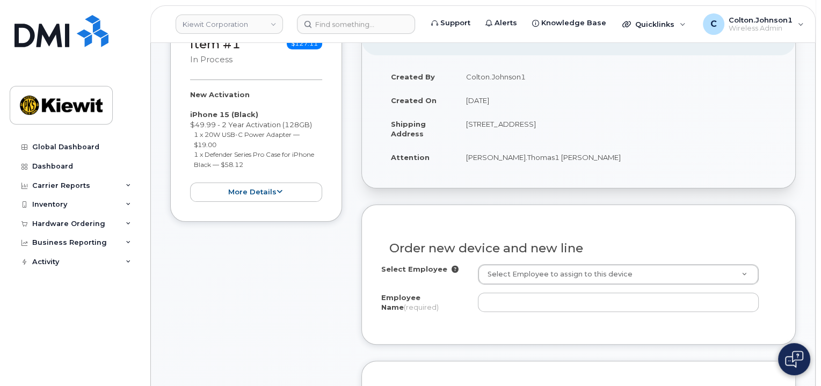
scroll to position [268, 0]
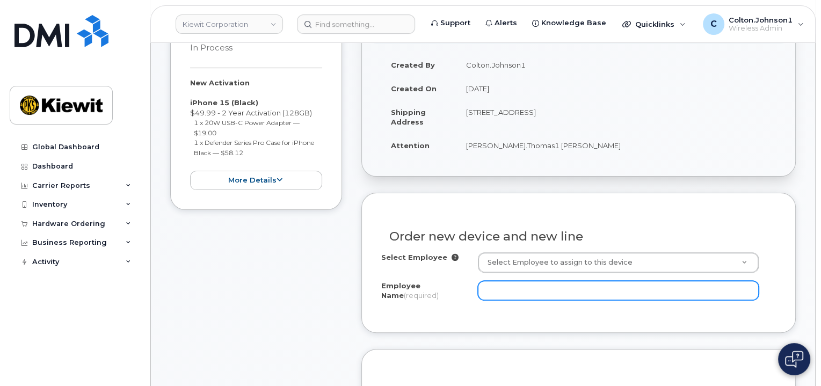
click at [522, 281] on input "Employee Name (required)" at bounding box center [618, 290] width 281 height 19
click at [605, 281] on input "Employee Name (required)" at bounding box center [618, 290] width 281 height 19
paste input "[PERSON_NAME].[PERSON_NAME]"
type input "[PERSON_NAME].[PERSON_NAME]"
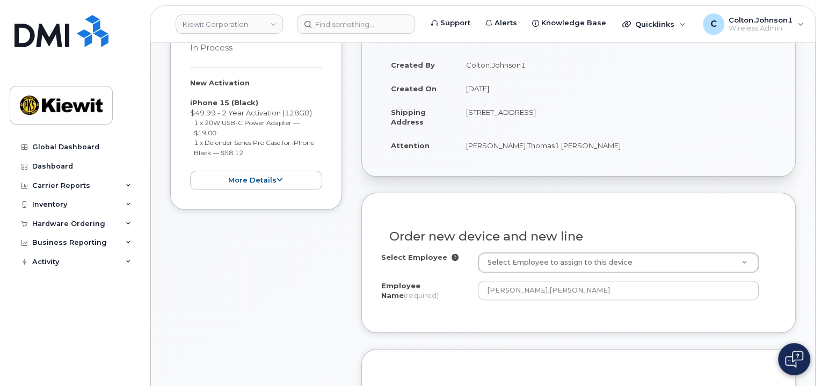
click at [575, 230] on h3 "Order new device and new line" at bounding box center [578, 236] width 378 height 13
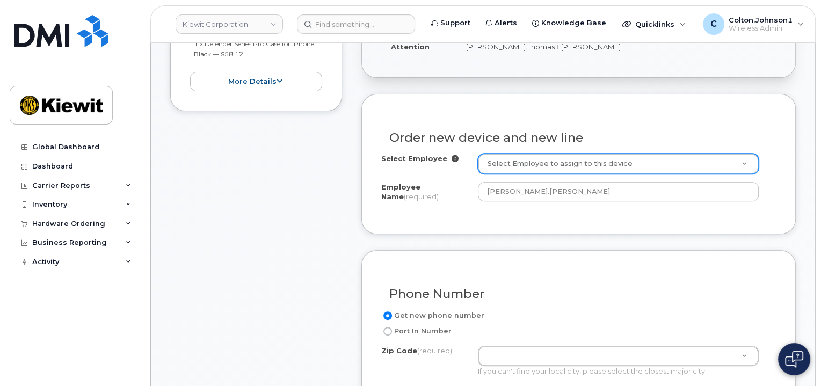
scroll to position [429, 0]
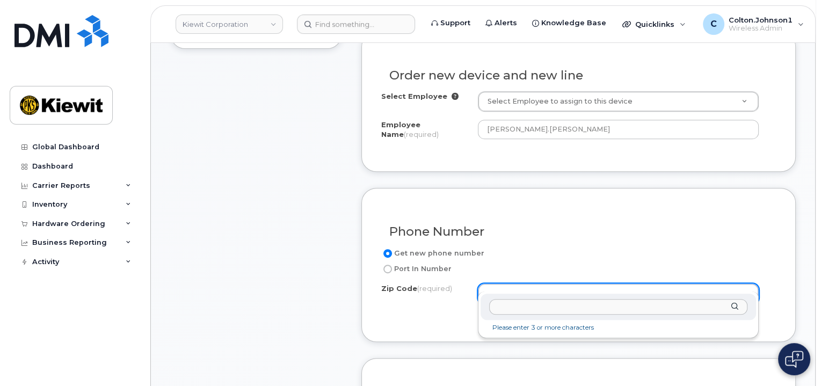
type input "77079"
type input "77079 (Houston, TX)"
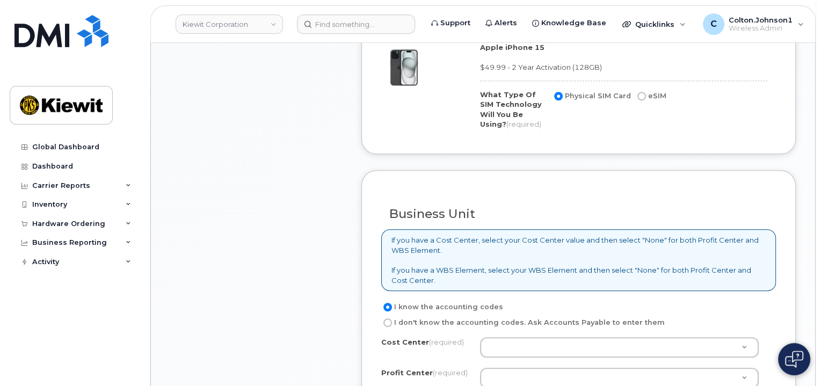
scroll to position [859, 0]
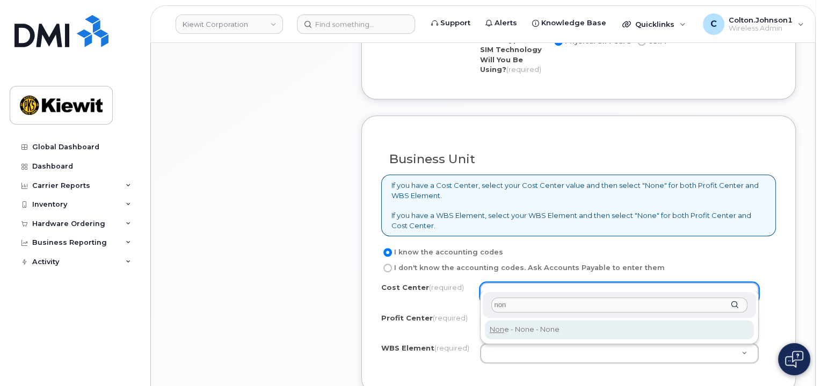
type input "non"
click at [552, 319] on div "non Non e - None - None" at bounding box center [619, 317] width 279 height 54
type input "None"
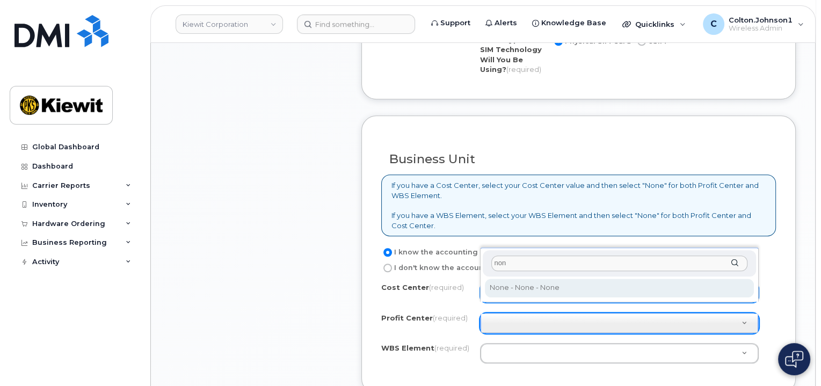
type input "non"
select select "None"
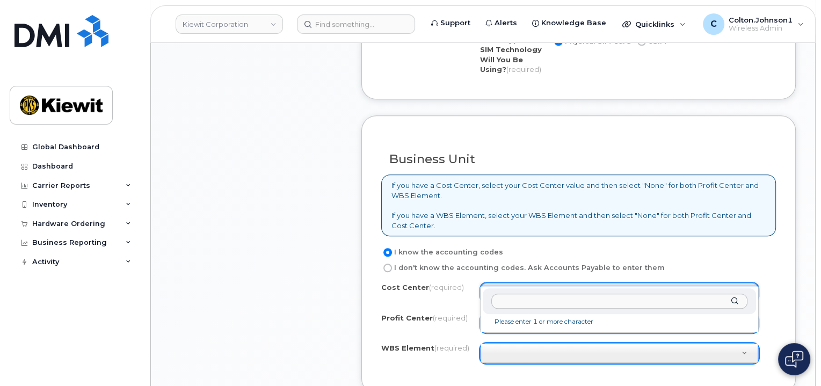
click at [526, 300] on input "text" at bounding box center [619, 302] width 257 height 16
paste input "110300.3080"
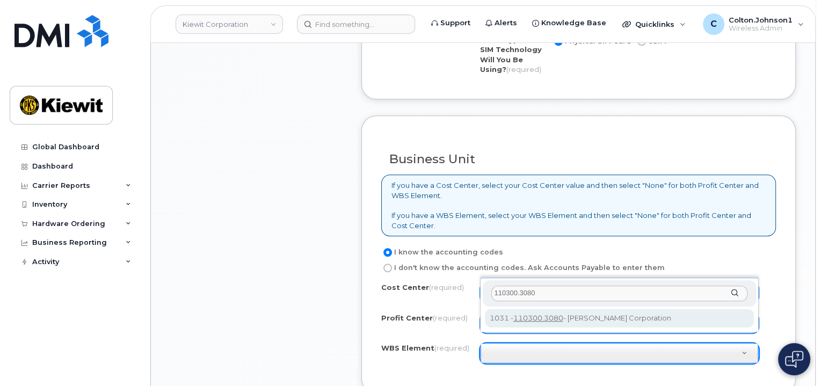
type input "110300.3080"
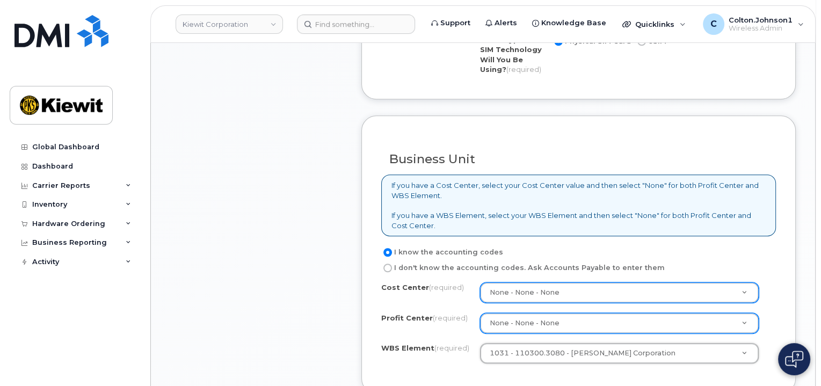
scroll to position [1020, 0]
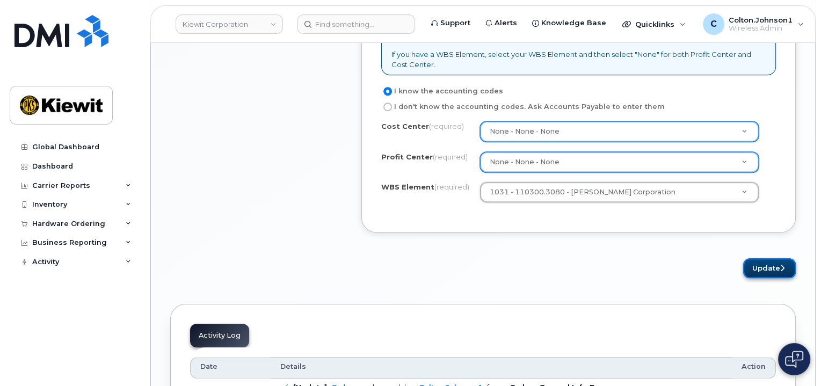
click at [755, 258] on button "Update" at bounding box center [769, 268] width 53 height 20
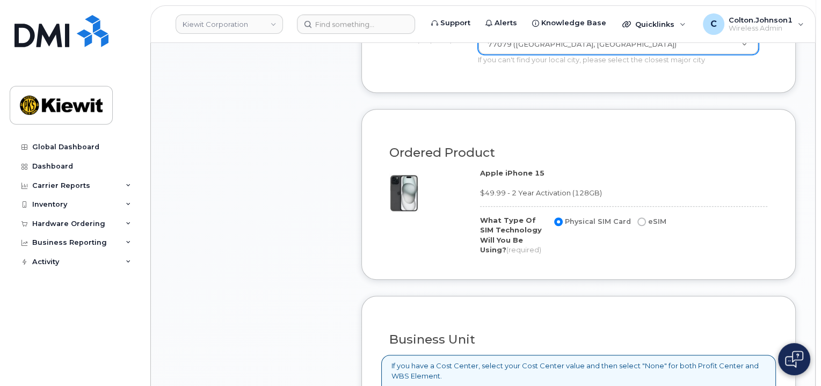
scroll to position [590, 0]
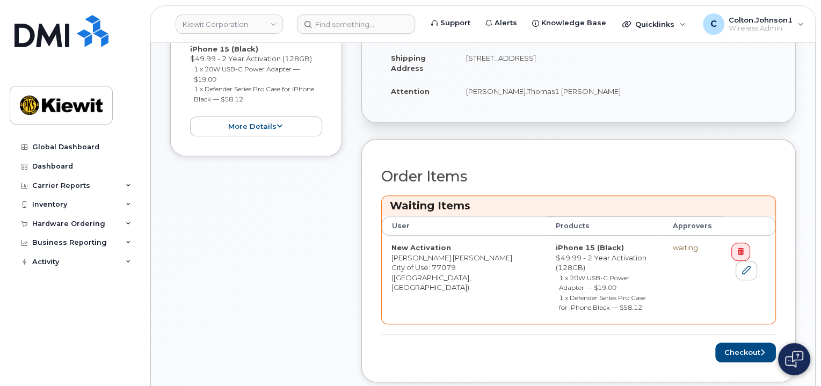
scroll to position [429, 0]
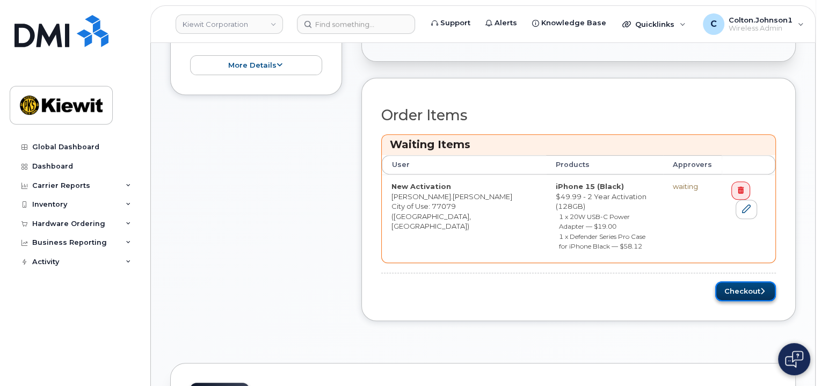
click at [744, 281] on button "Checkout" at bounding box center [745, 291] width 61 height 20
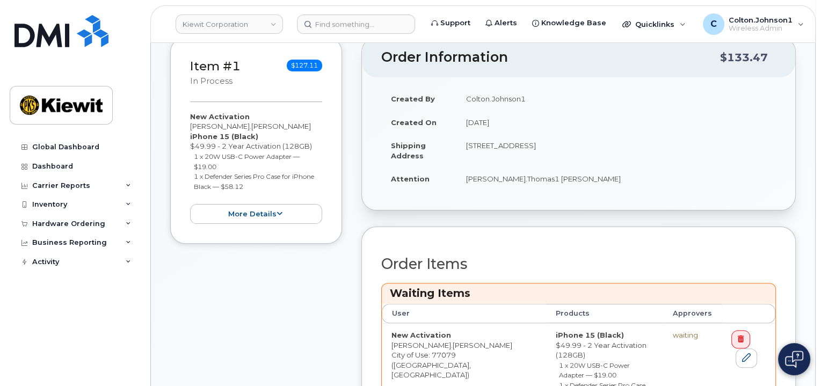
scroll to position [161, 0]
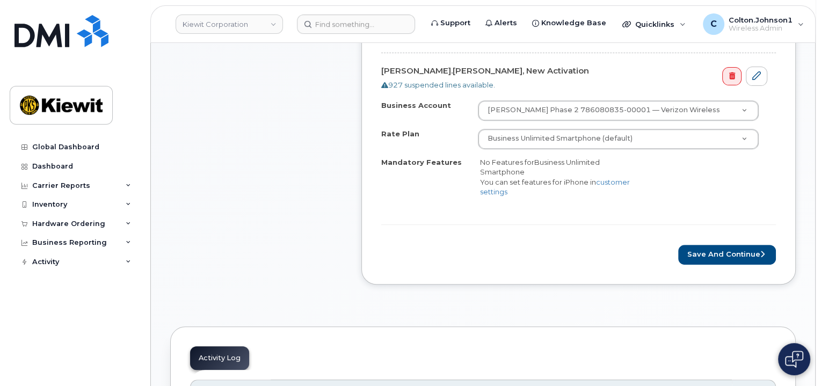
scroll to position [429, 0]
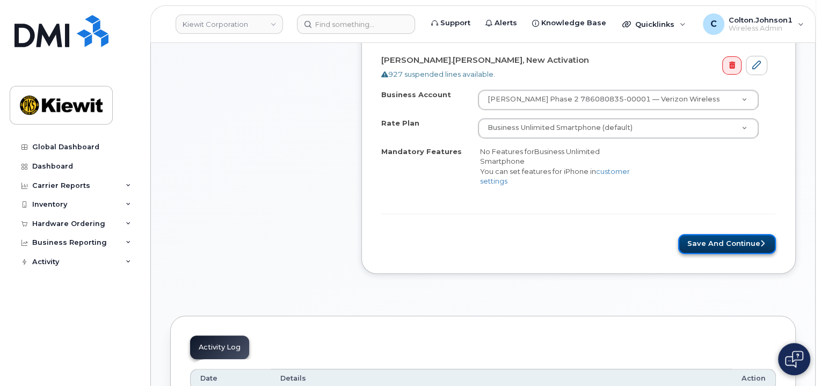
click at [720, 236] on button "Save and Continue" at bounding box center [727, 244] width 98 height 20
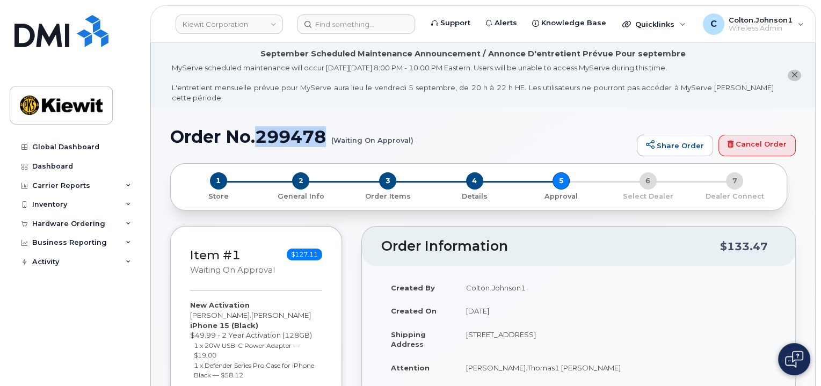
drag, startPoint x: 256, startPoint y: 122, endPoint x: 333, endPoint y: 120, distance: 77.3
click at [333, 127] on h1 "Order No.299478 (Waiting On Approval)" at bounding box center [400, 136] width 461 height 19
copy h1 "299478"
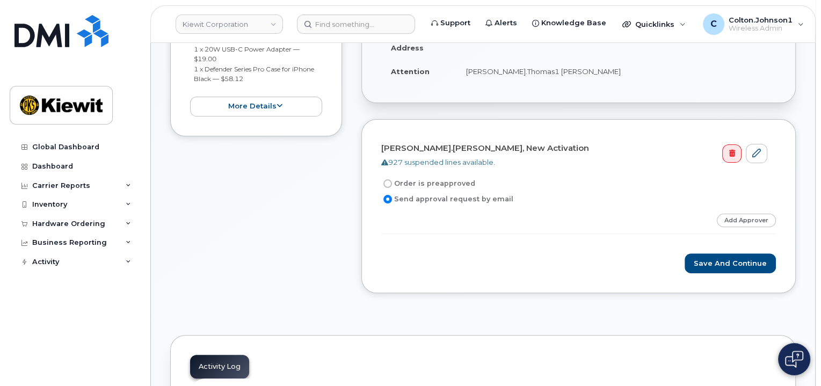
scroll to position [322, 0]
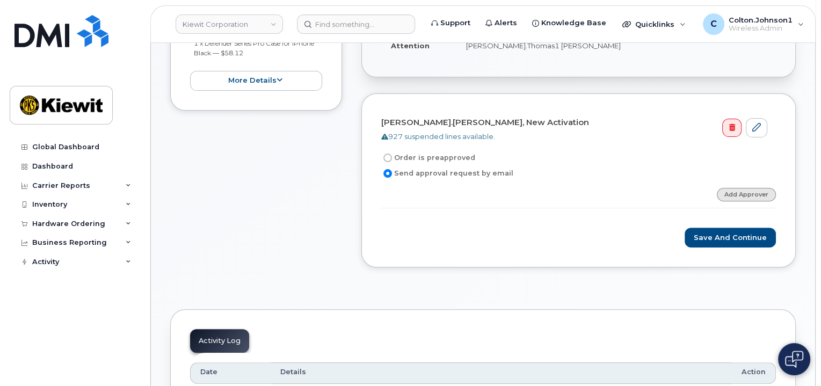
click at [747, 188] on link "Add Approver" at bounding box center [746, 194] width 59 height 13
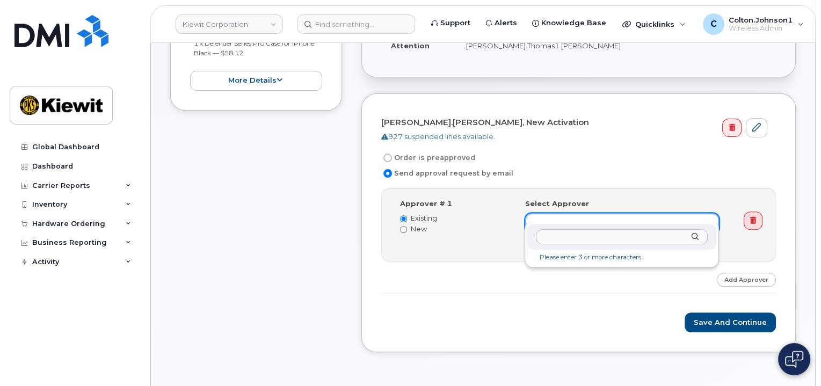
click at [655, 240] on input "text" at bounding box center [622, 237] width 172 height 16
click at [591, 233] on input "text" at bounding box center [622, 237] width 172 height 16
paste input "PaulE.Andrews"
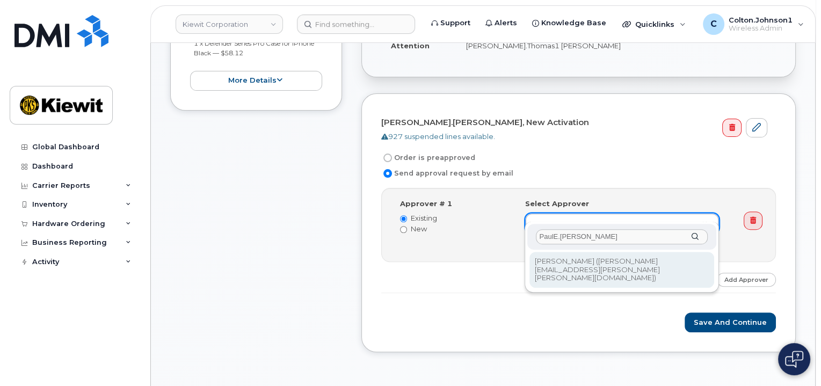
type input "PaulE.Andrews"
type input "2146672"
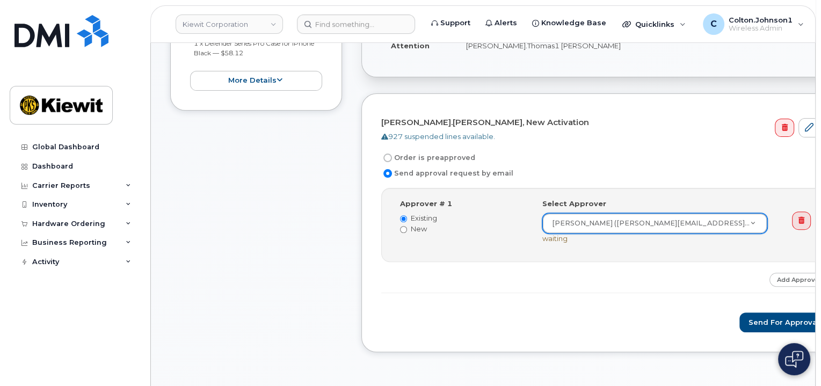
click at [582, 275] on div "Step-by-step approvals: Paul Andrews » Approved Approver # 1 Existing New Selec…" at bounding box center [604, 240] width 447 height 105
click at [739, 312] on button "Send for Approval" at bounding box center [783, 322] width 89 height 20
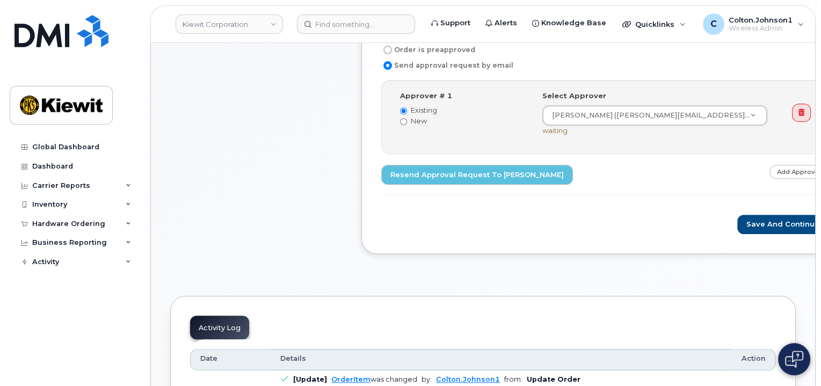
scroll to position [376, 0]
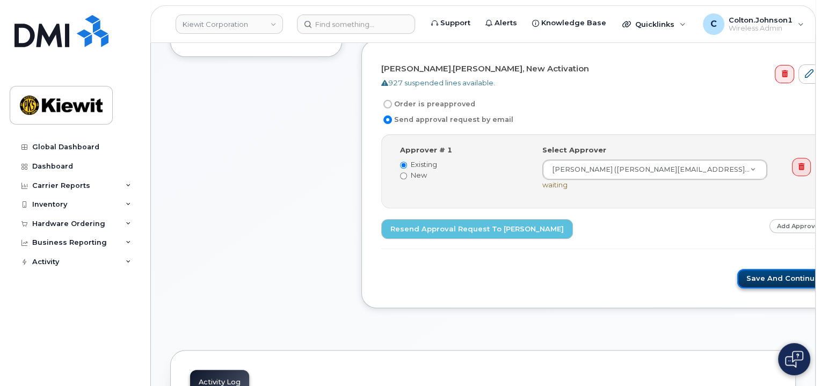
click at [740, 269] on button "Save and Continue" at bounding box center [782, 279] width 91 height 20
